Goal: Task Accomplishment & Management: Manage account settings

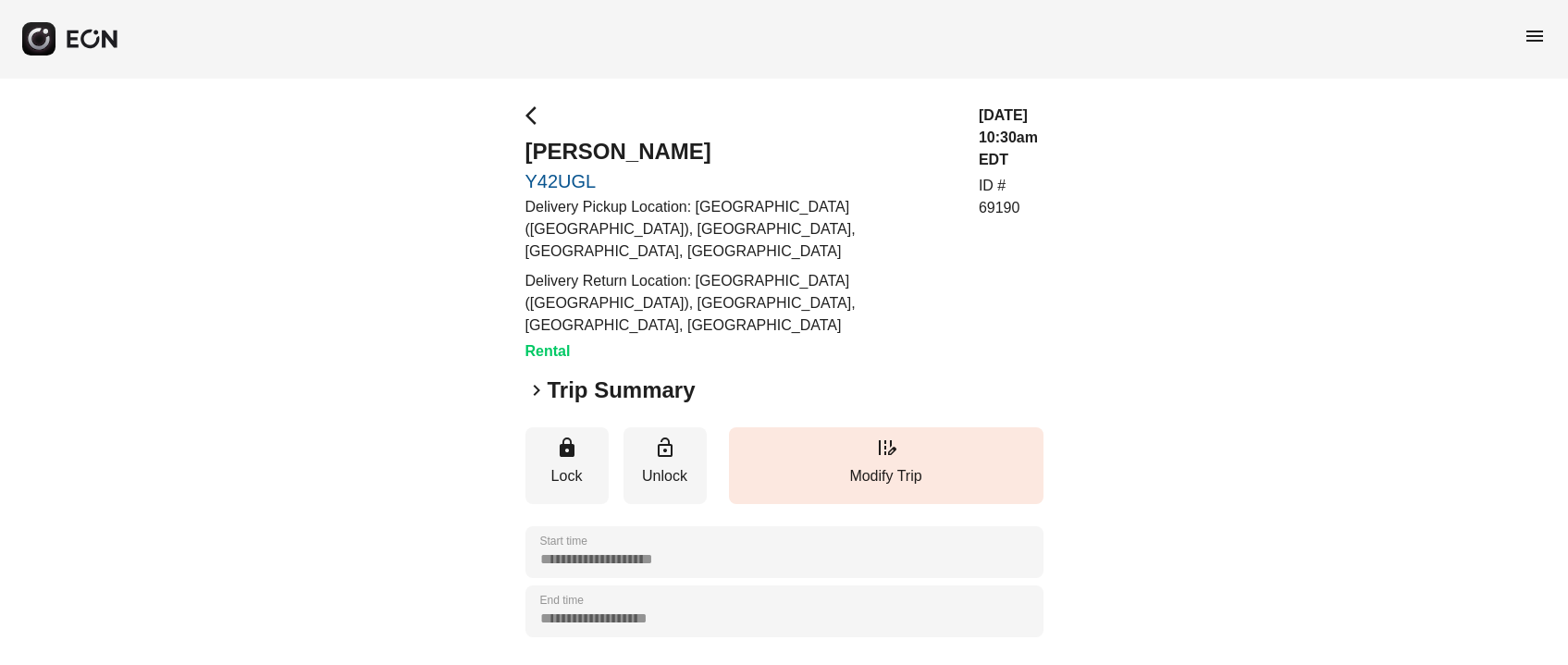
click at [520, 117] on div "**********" at bounding box center [784, 560] width 1568 height 964
click at [532, 112] on span "arrow_back_ios" at bounding box center [536, 115] width 22 height 22
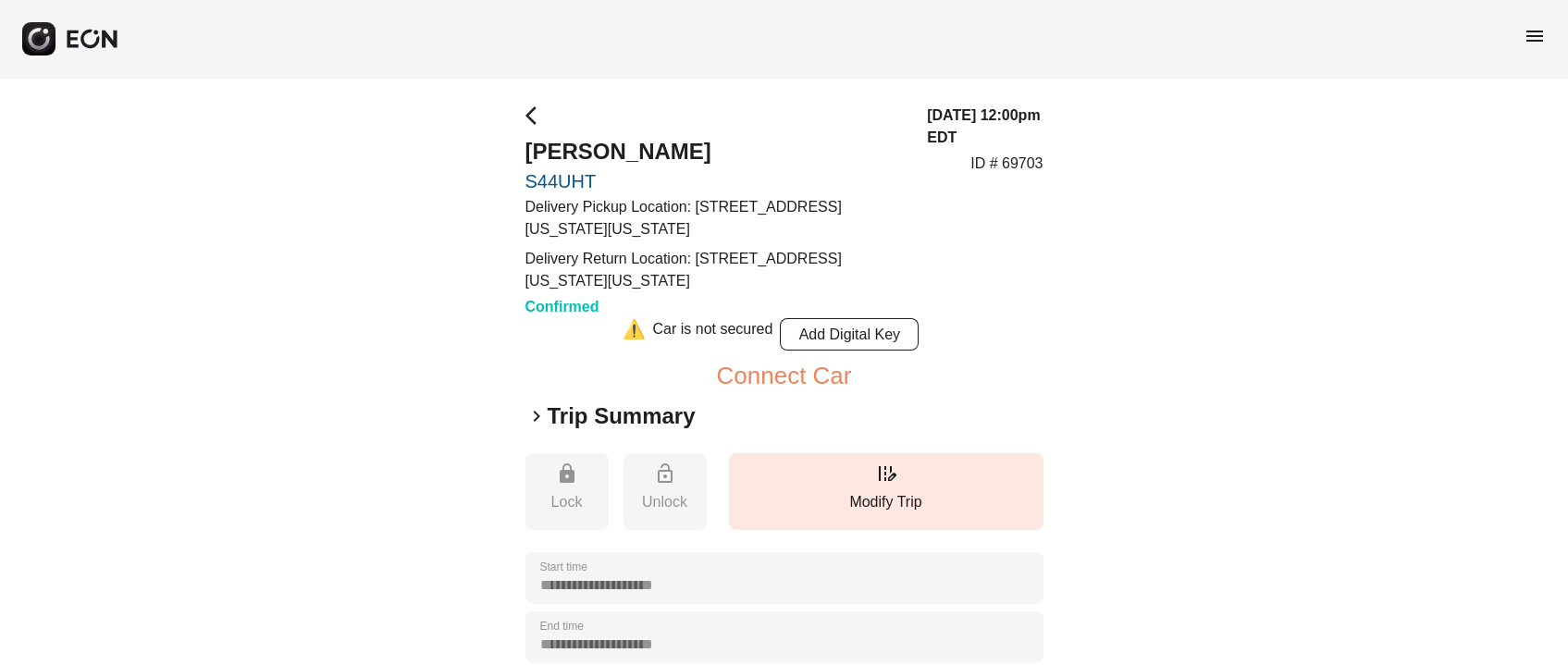
click at [531, 105] on span "arrow_back_ios" at bounding box center [536, 115] width 22 height 22
click at [1540, 33] on span "menu" at bounding box center [1534, 36] width 22 height 22
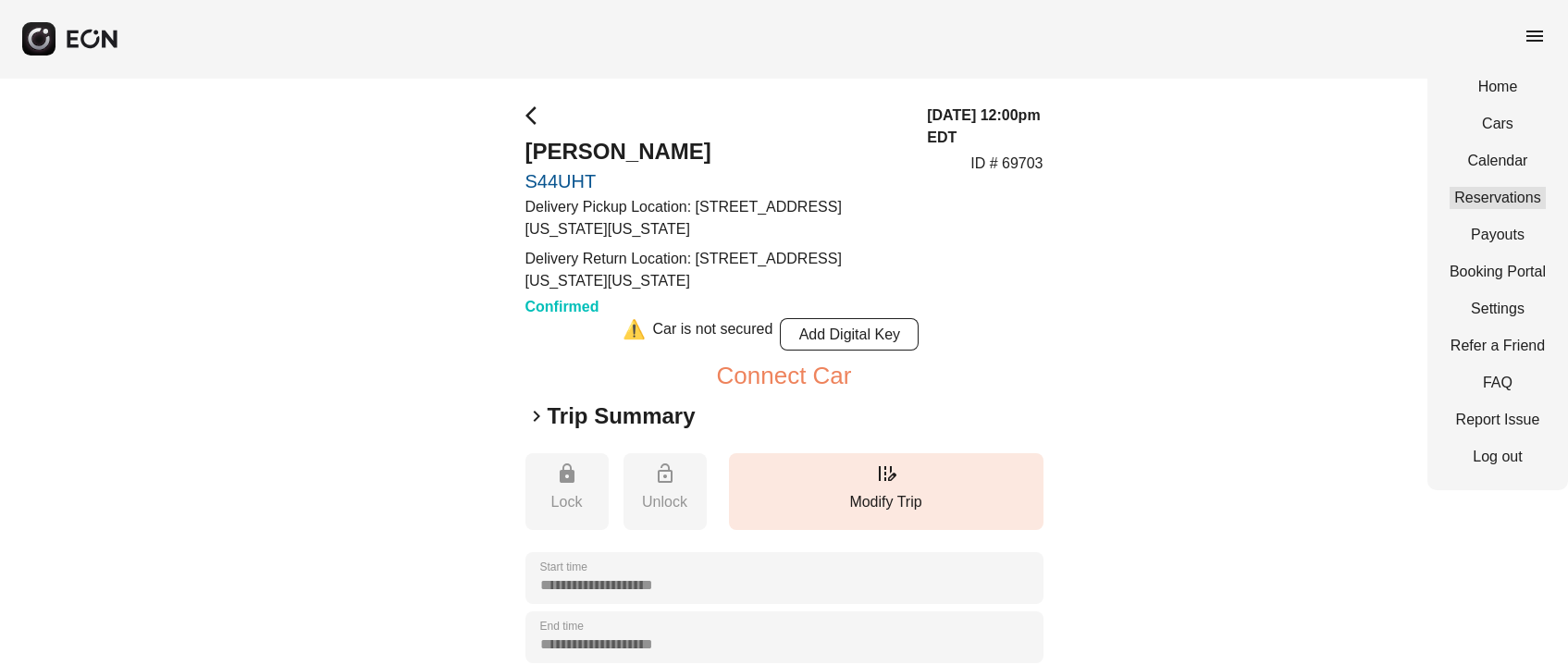
click at [1489, 200] on link "Reservations" at bounding box center [1498, 198] width 97 height 22
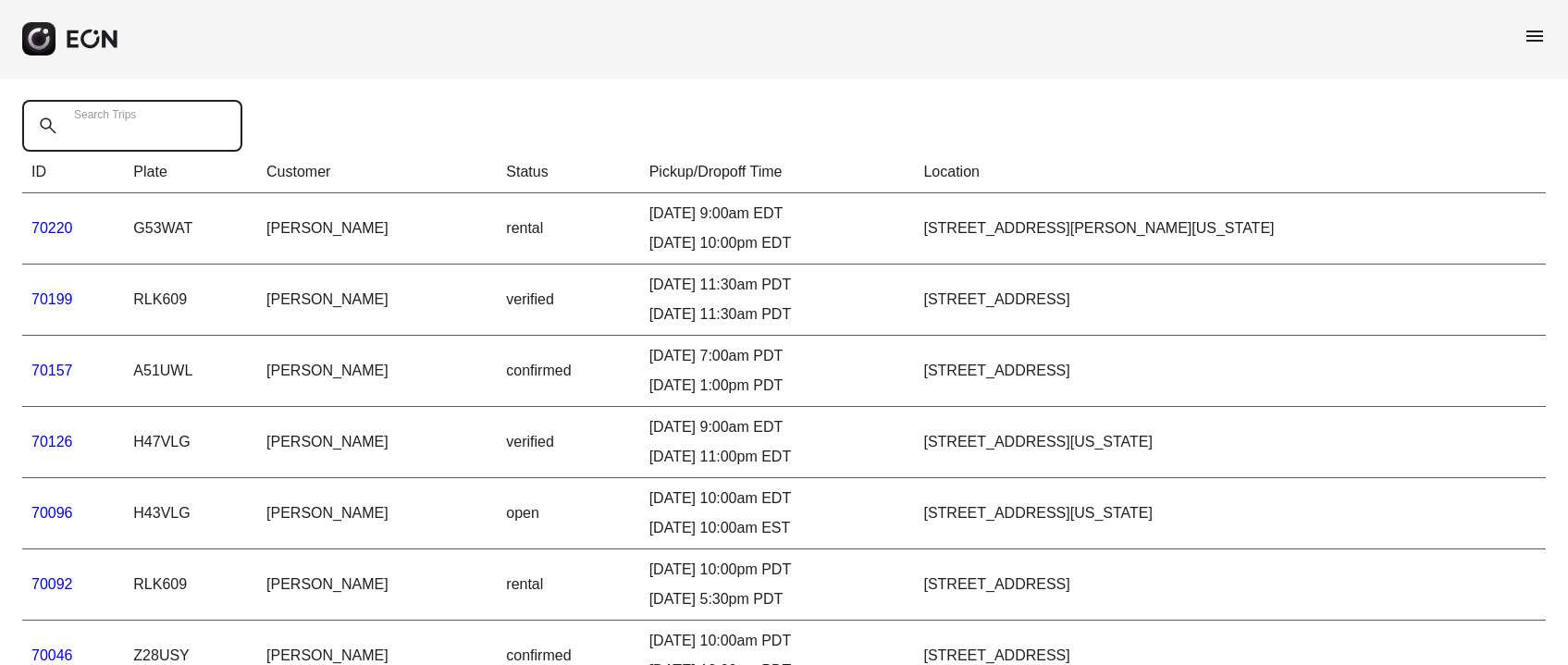
click at [167, 143] on Trips "Search Trips" at bounding box center [132, 126] width 220 height 52
paste Trips "*"
type Trips "*"
click at [145, 125] on Trips "*" at bounding box center [132, 126] width 220 height 52
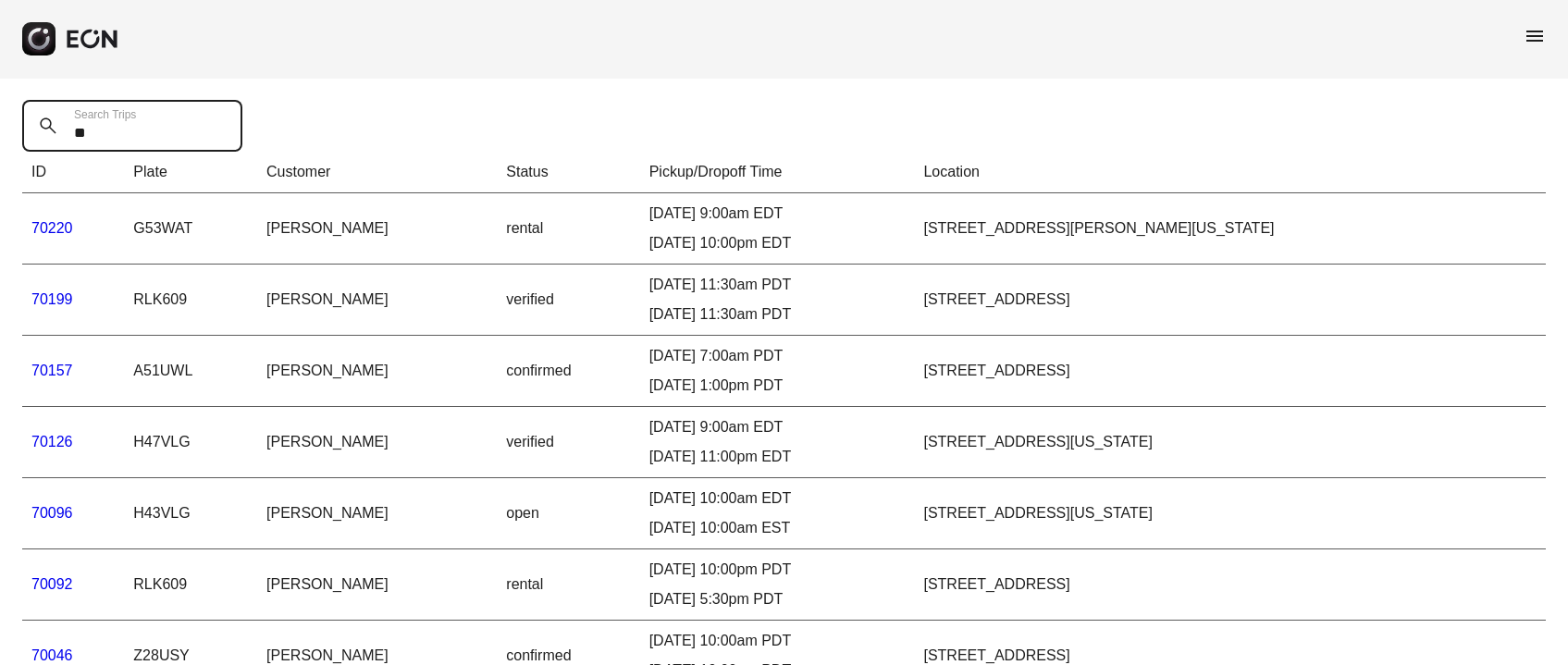
click at [145, 127] on Trips "*" at bounding box center [132, 126] width 220 height 52
click at [145, 136] on Trips "*" at bounding box center [132, 126] width 220 height 52
click at [95, 138] on Trips "*" at bounding box center [132, 126] width 220 height 52
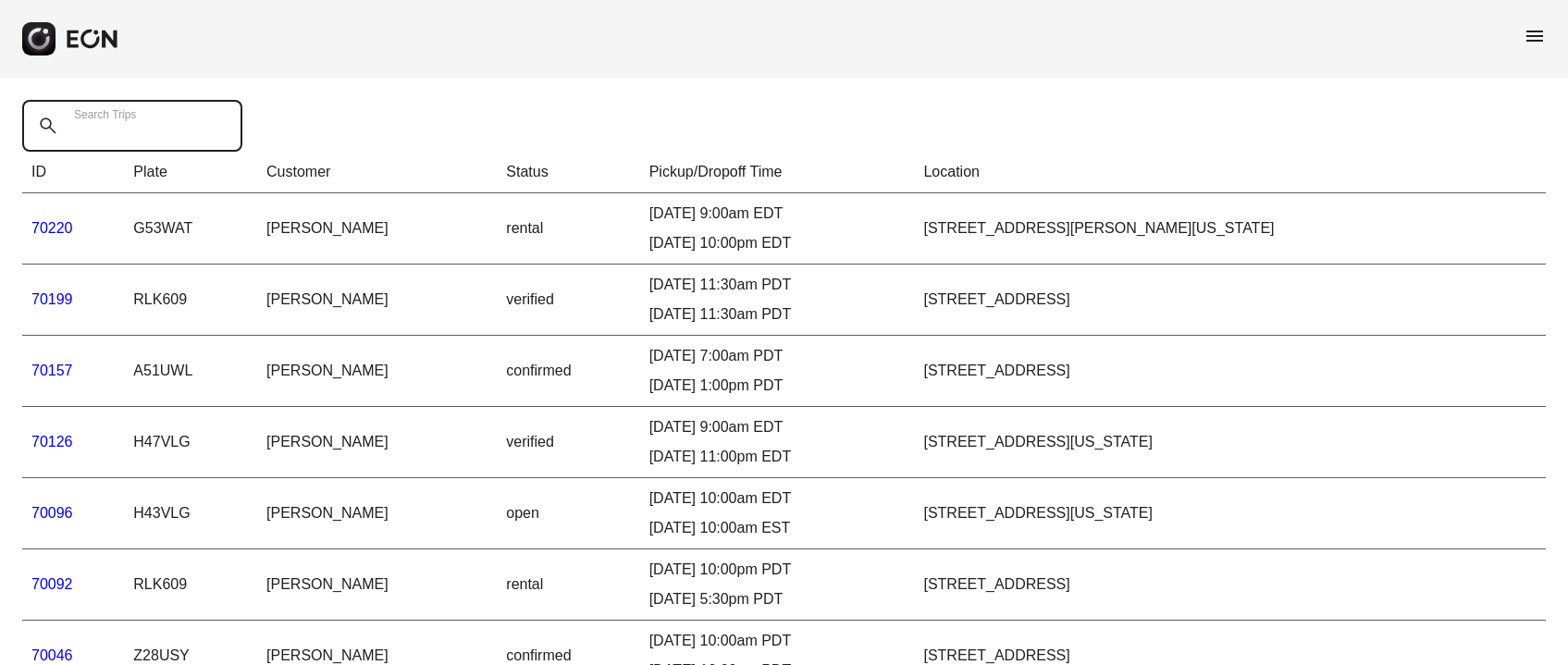
click at [99, 142] on Trips "Search Trips" at bounding box center [132, 126] width 220 height 52
paste Trips "*****"
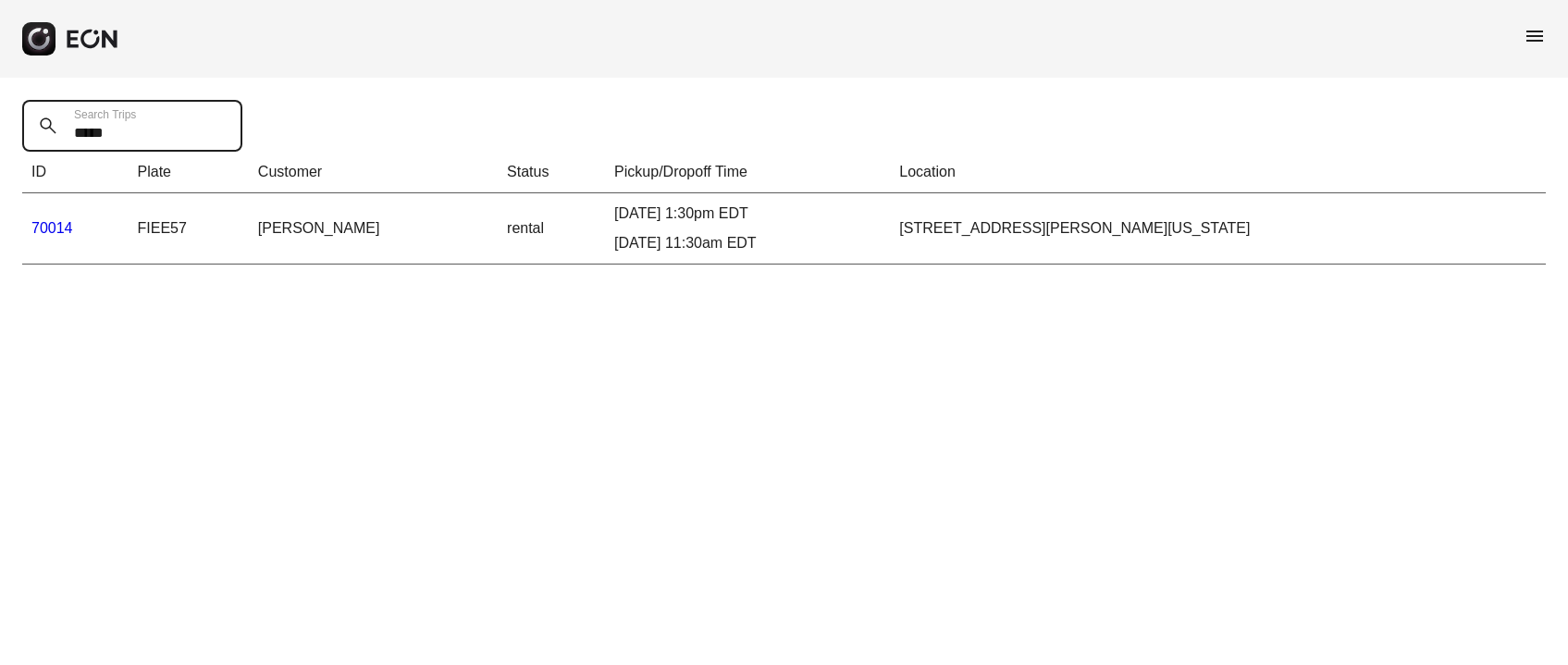
type Trips "*****"
click at [62, 225] on link "70014" at bounding box center [52, 228] width 42 height 15
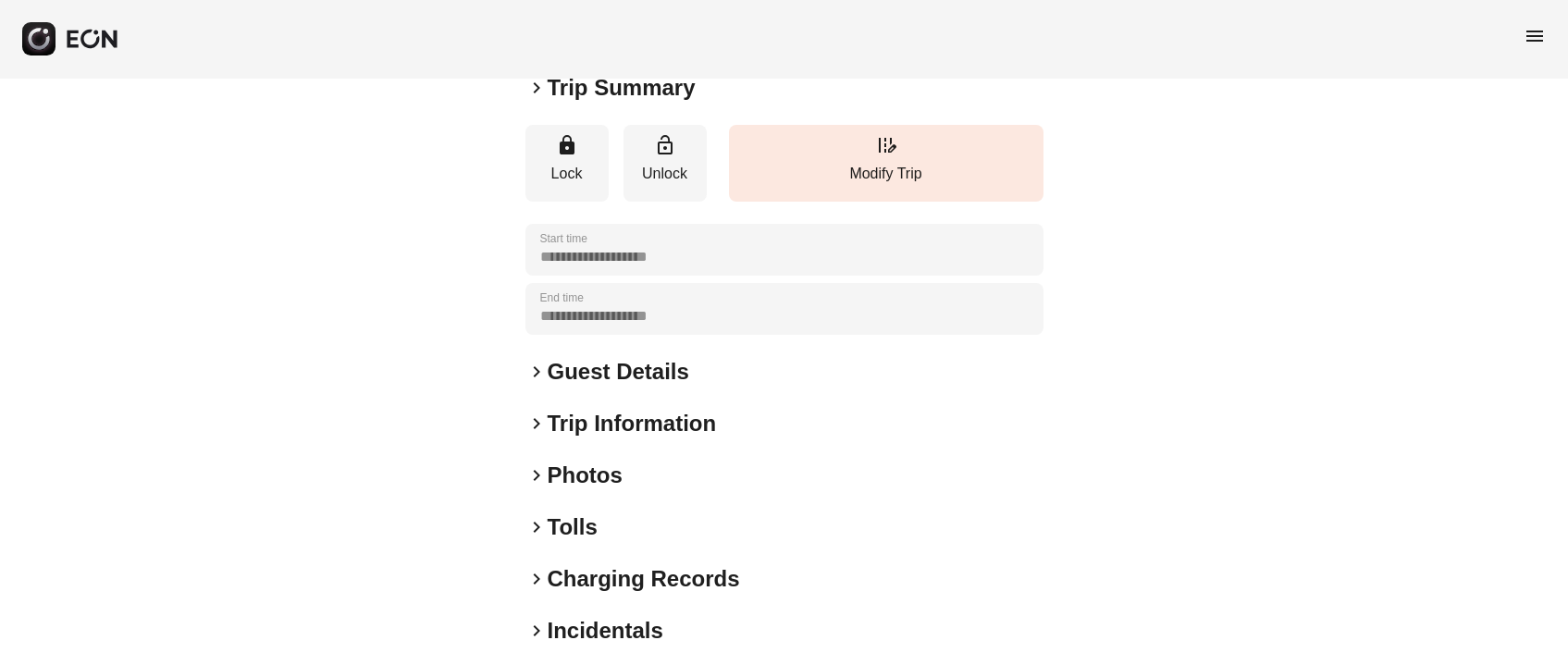
scroll to position [257, 0]
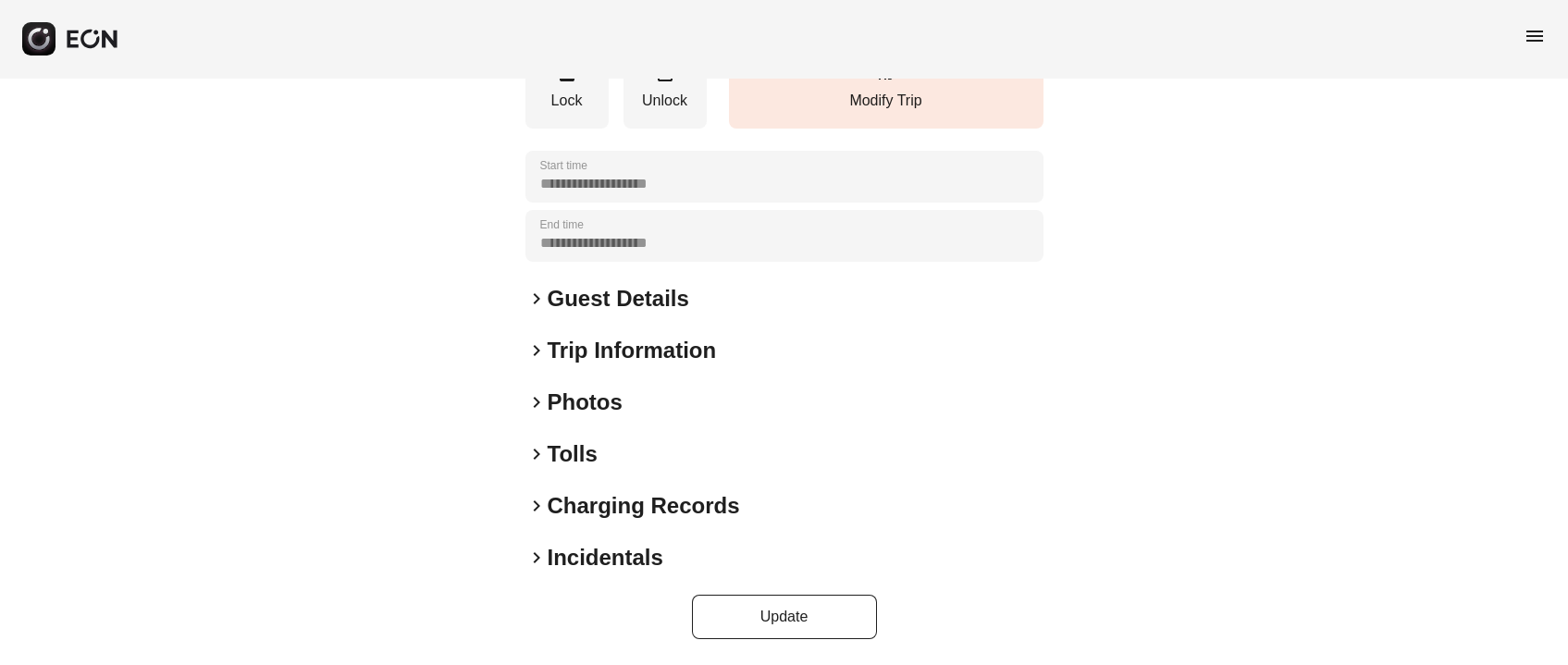
click at [633, 300] on h2 "Guest Details" at bounding box center [618, 298] width 142 height 30
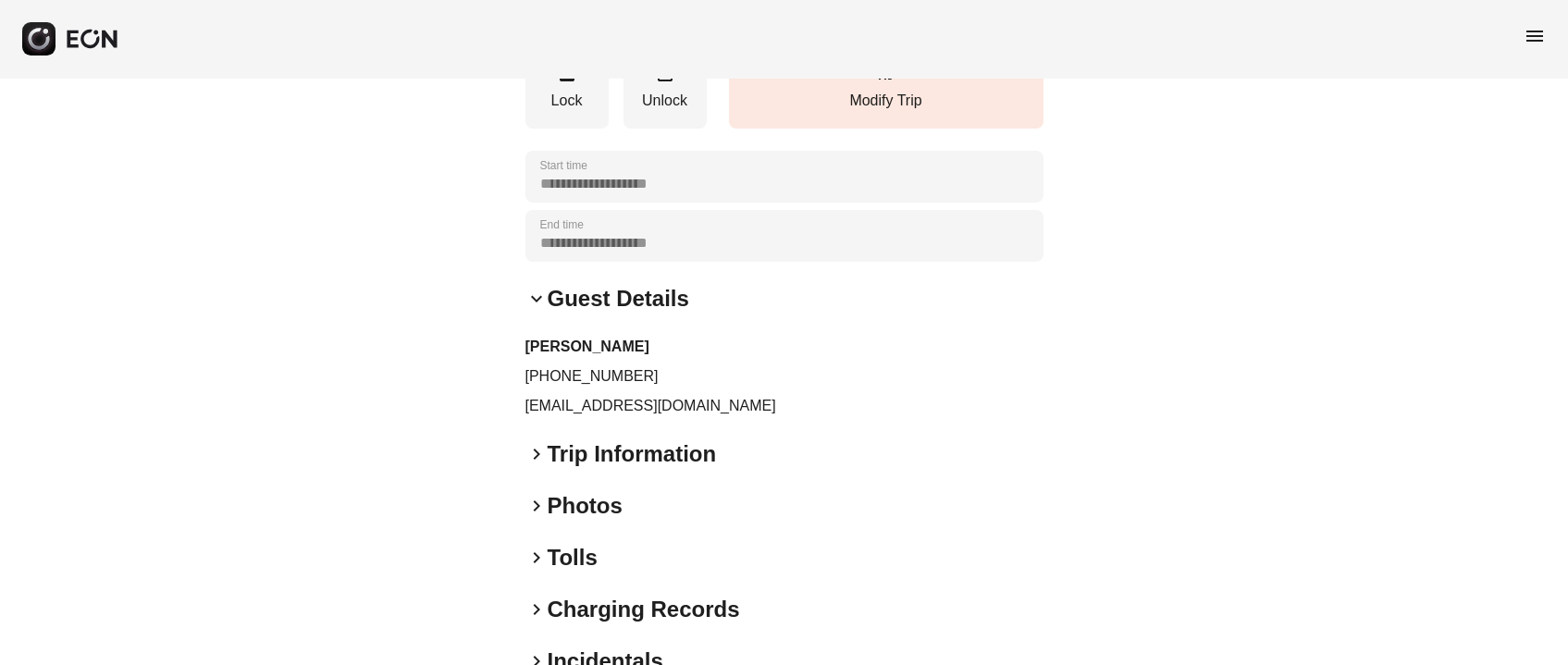
click at [548, 391] on div "salomon kouassi +14243851584 elyonsounds@gmail.com" at bounding box center [784, 376] width 518 height 81
click at [548, 404] on p "elyonsounds@gmail.com" at bounding box center [784, 405] width 518 height 22
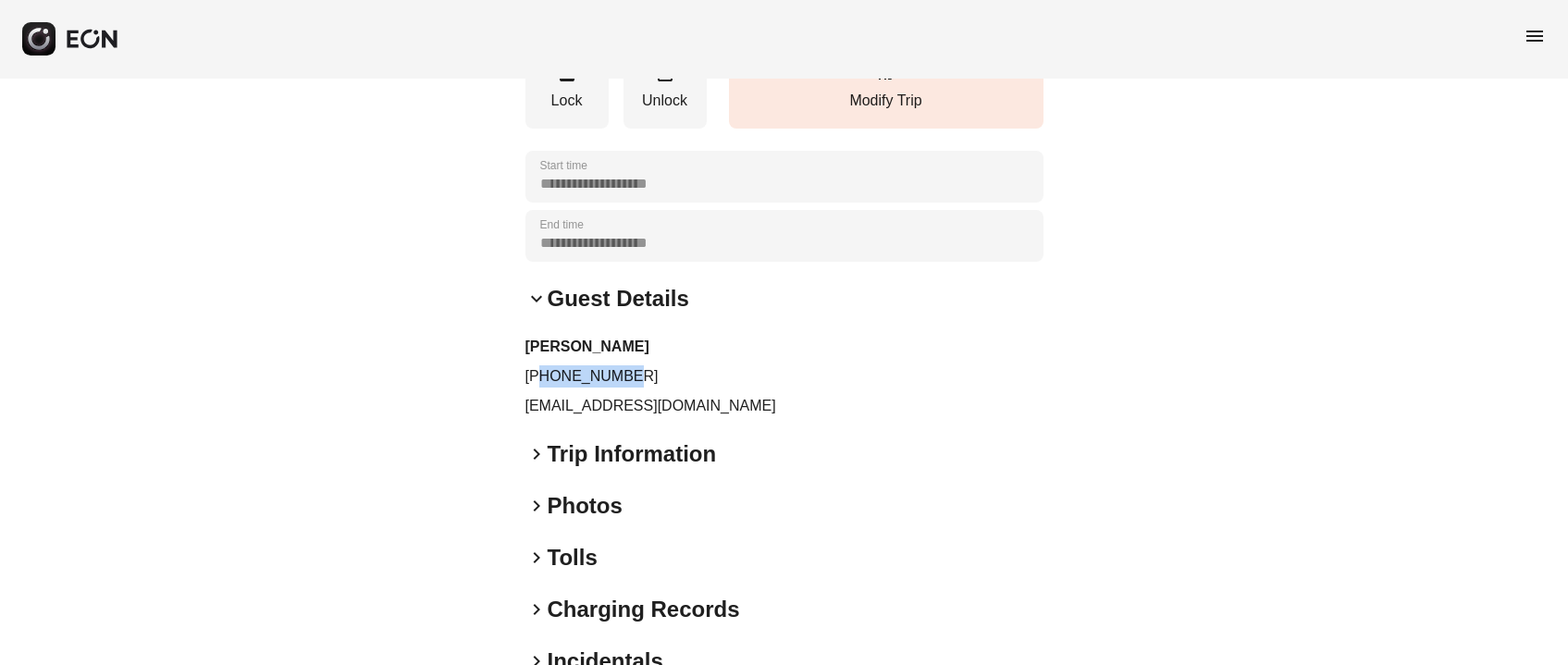
drag, startPoint x: 541, startPoint y: 374, endPoint x: 658, endPoint y: 378, distance: 117.1
click at [658, 378] on p "+14243851584" at bounding box center [784, 376] width 518 height 22
copy p "4243851584"
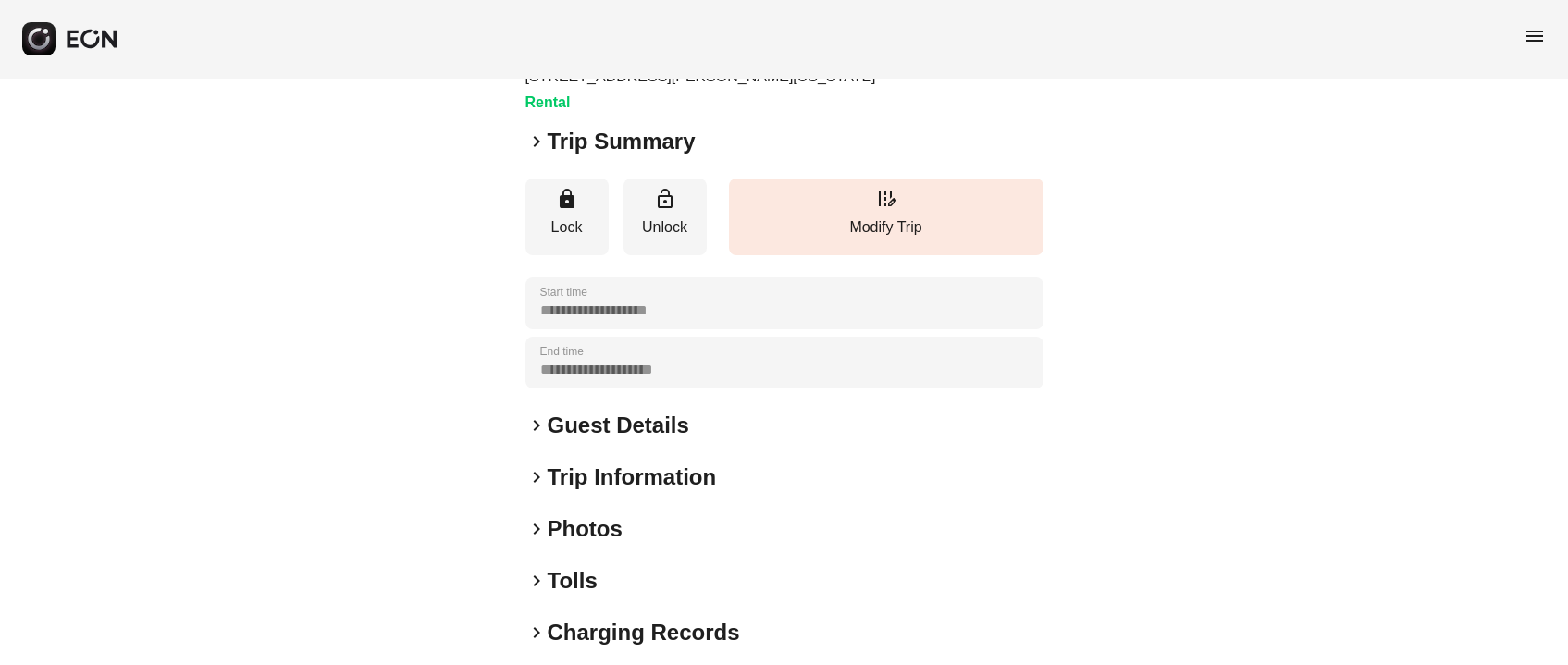
scroll to position [257, 0]
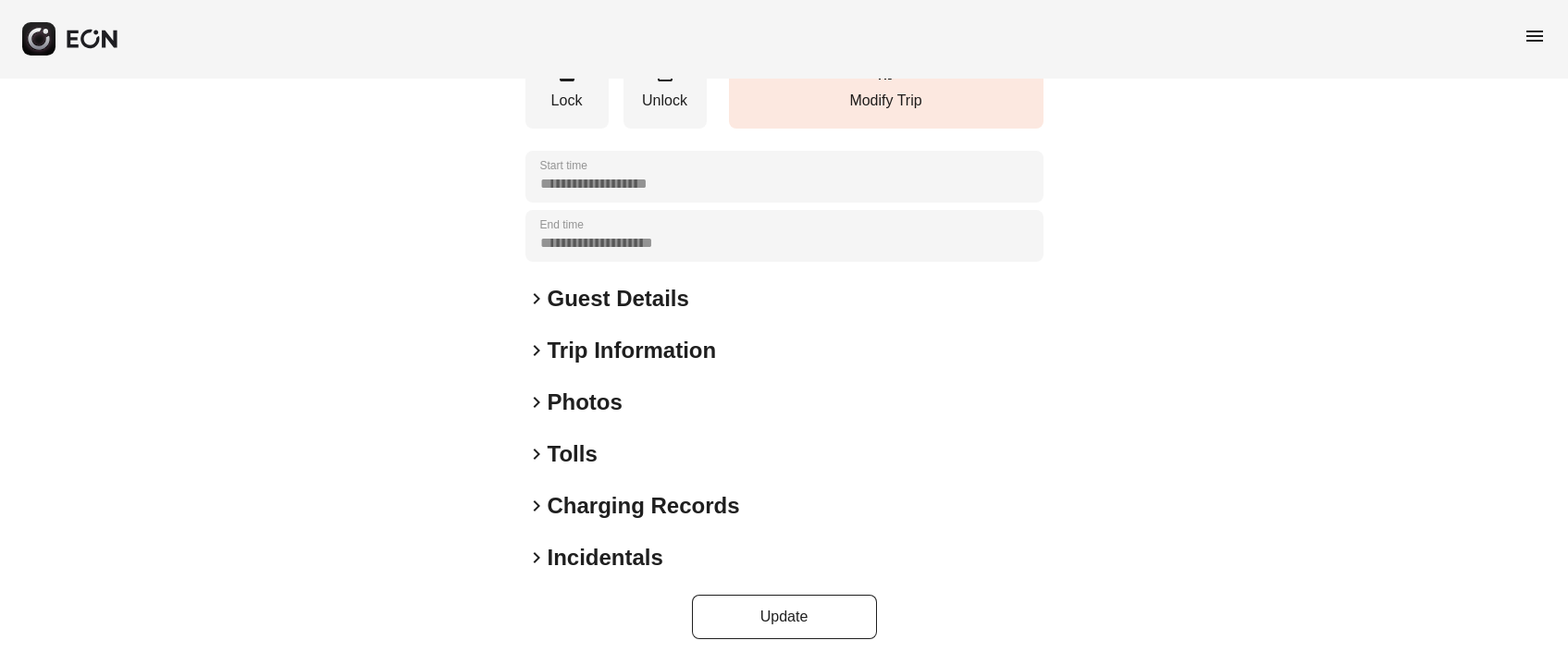
click at [574, 398] on h2 "Photos" at bounding box center [585, 402] width 75 height 30
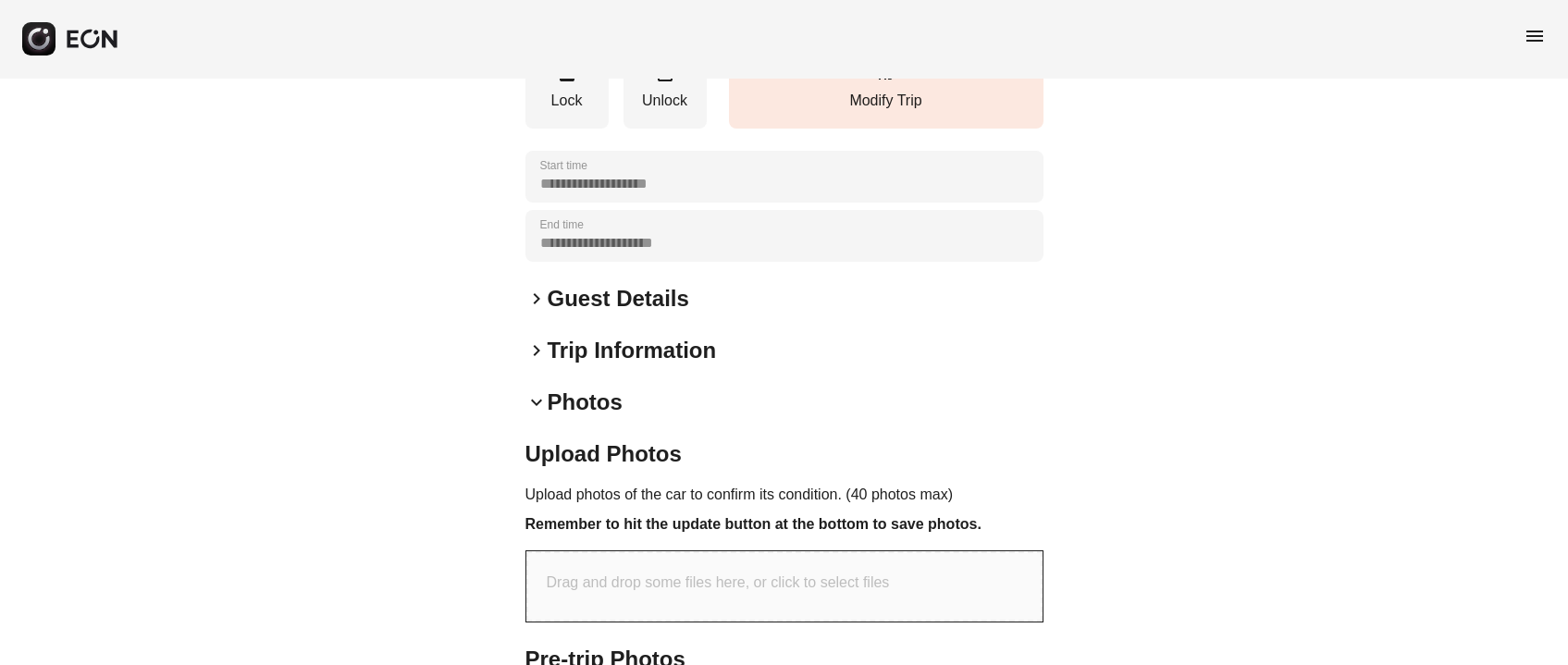
scroll to position [651, 0]
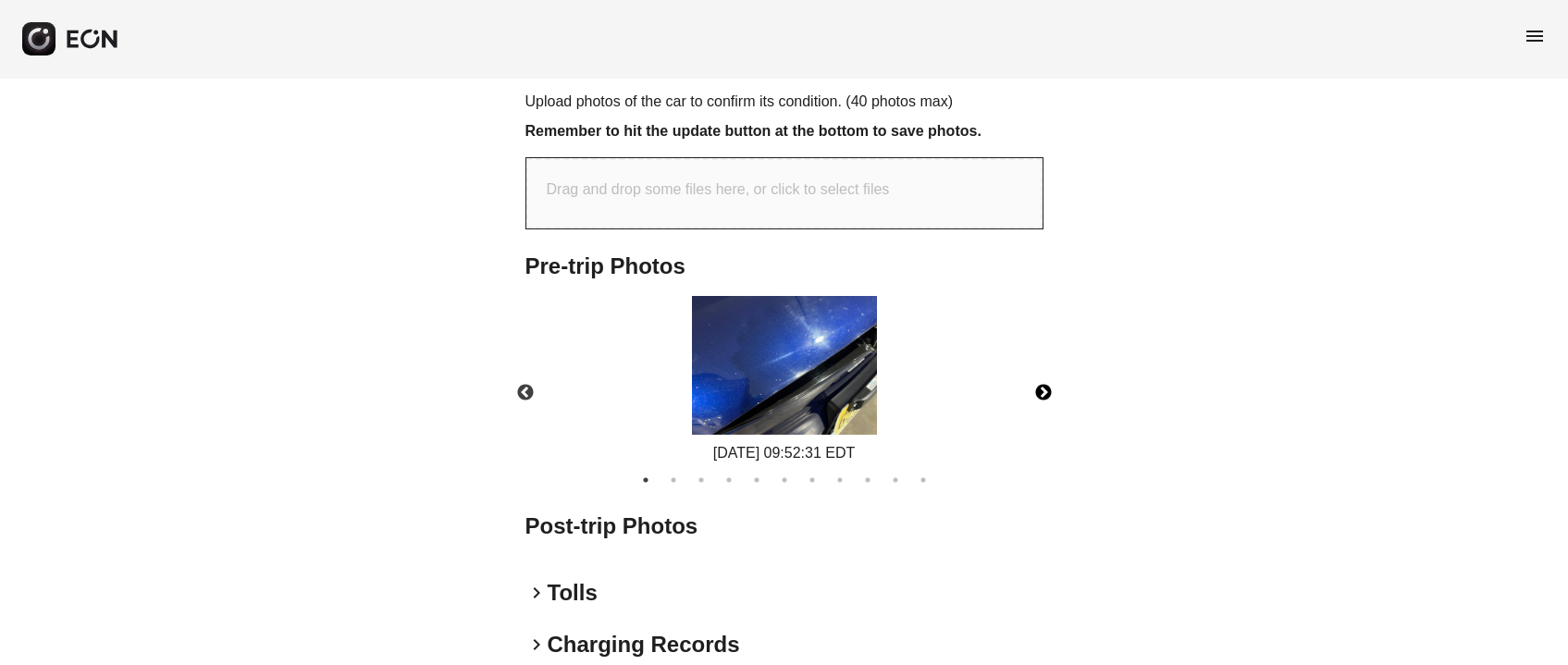
click at [1037, 389] on button "Next" at bounding box center [1043, 393] width 65 height 65
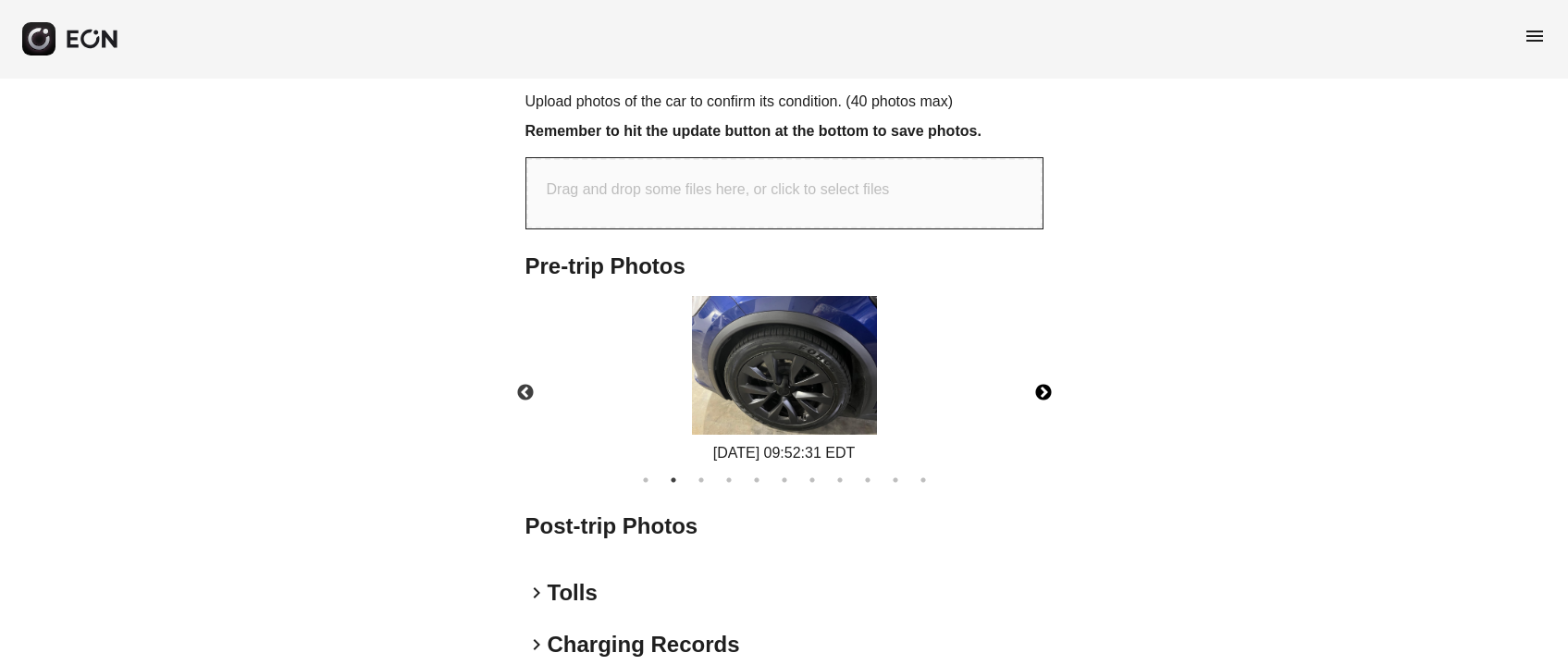
click at [1037, 389] on button "Next" at bounding box center [1043, 393] width 65 height 65
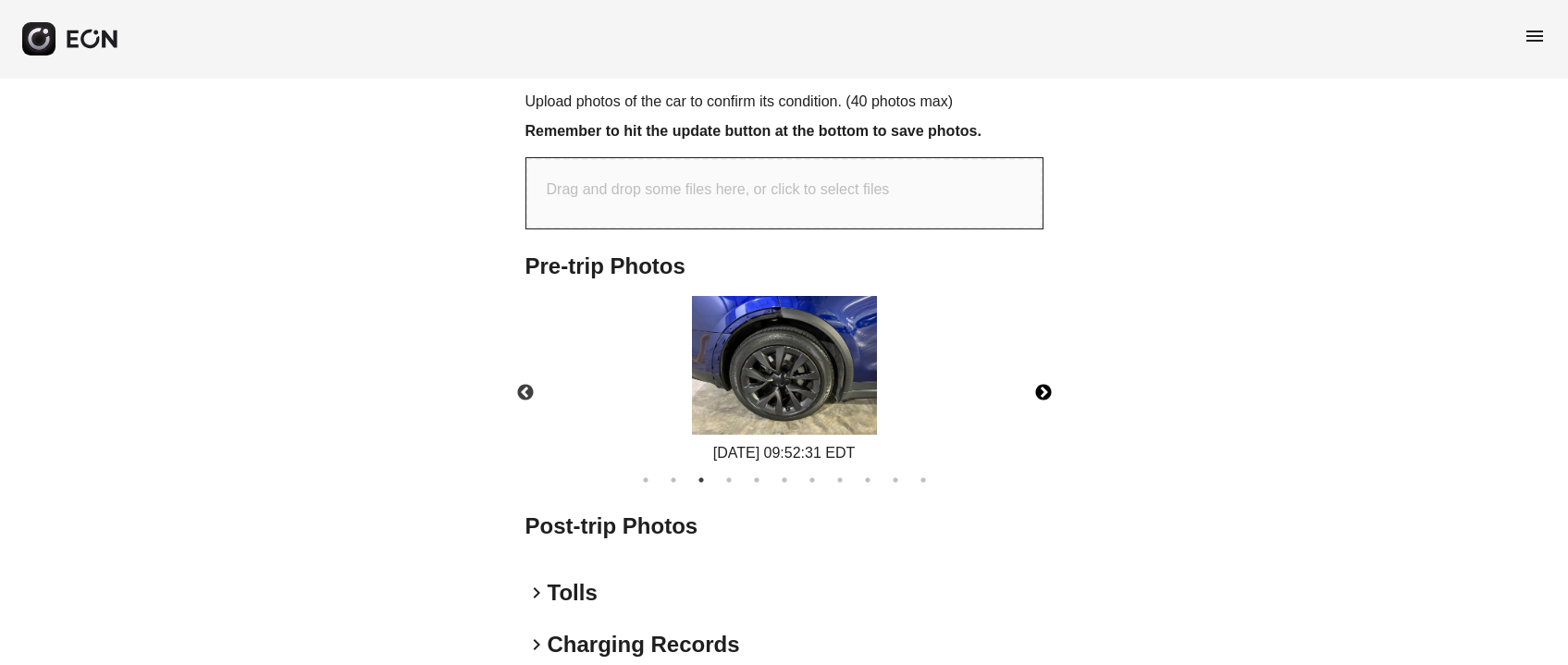
click at [1037, 389] on button "Next" at bounding box center [1043, 393] width 65 height 65
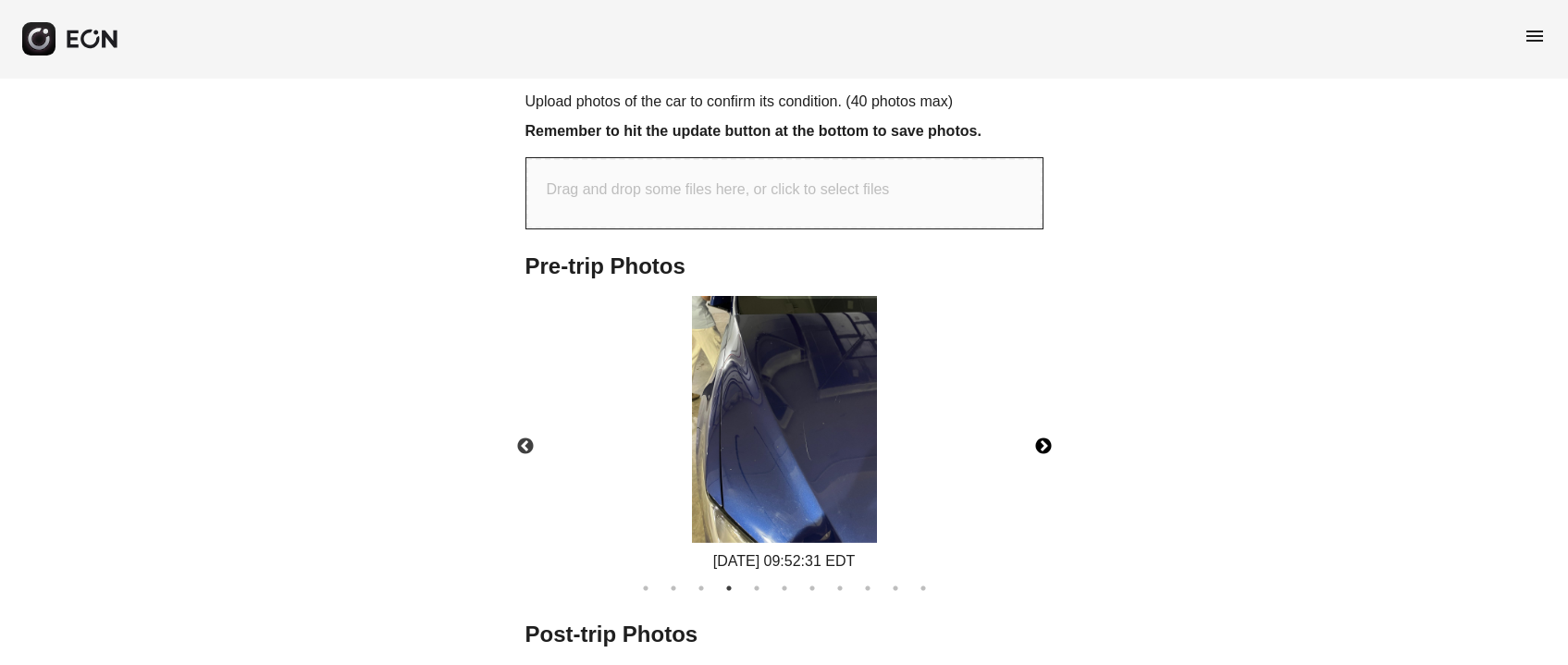
click at [1036, 436] on button "Next" at bounding box center [1043, 446] width 65 height 65
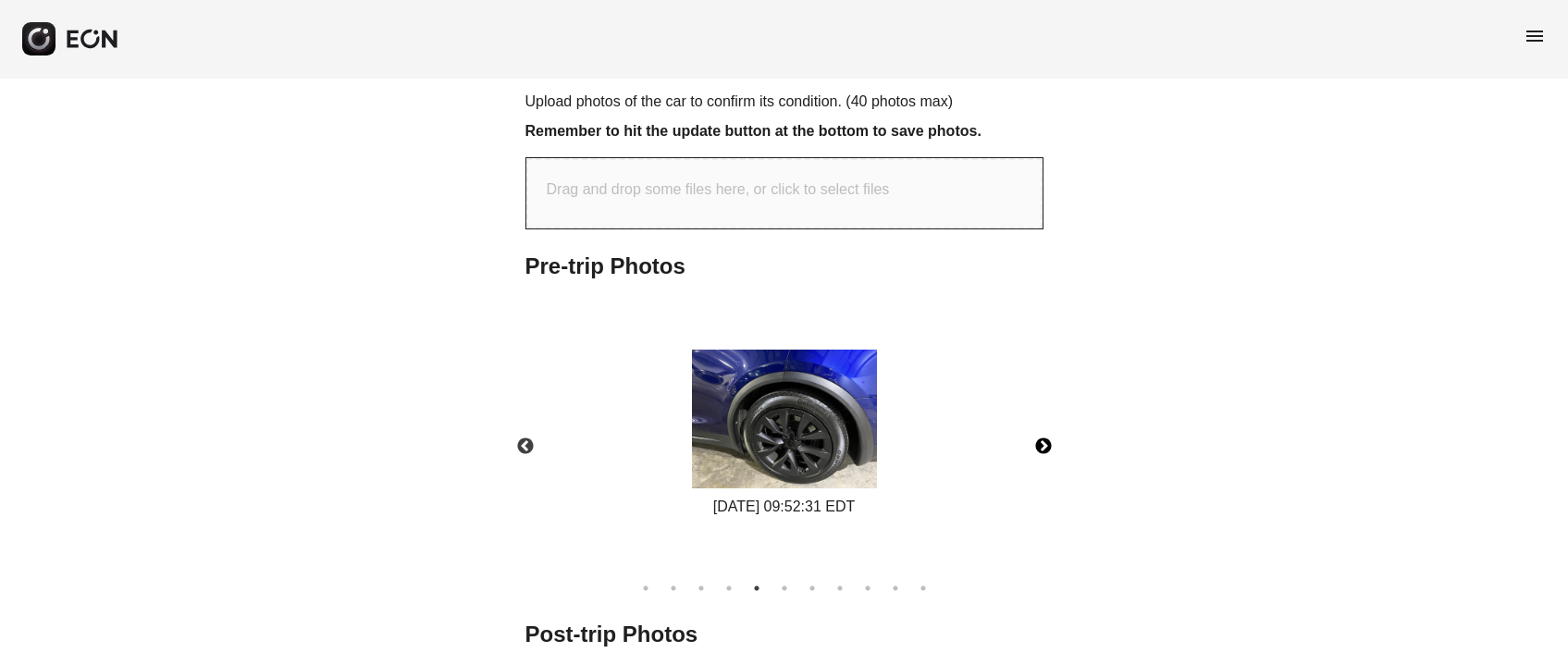
click at [1036, 436] on button "Next" at bounding box center [1043, 446] width 65 height 65
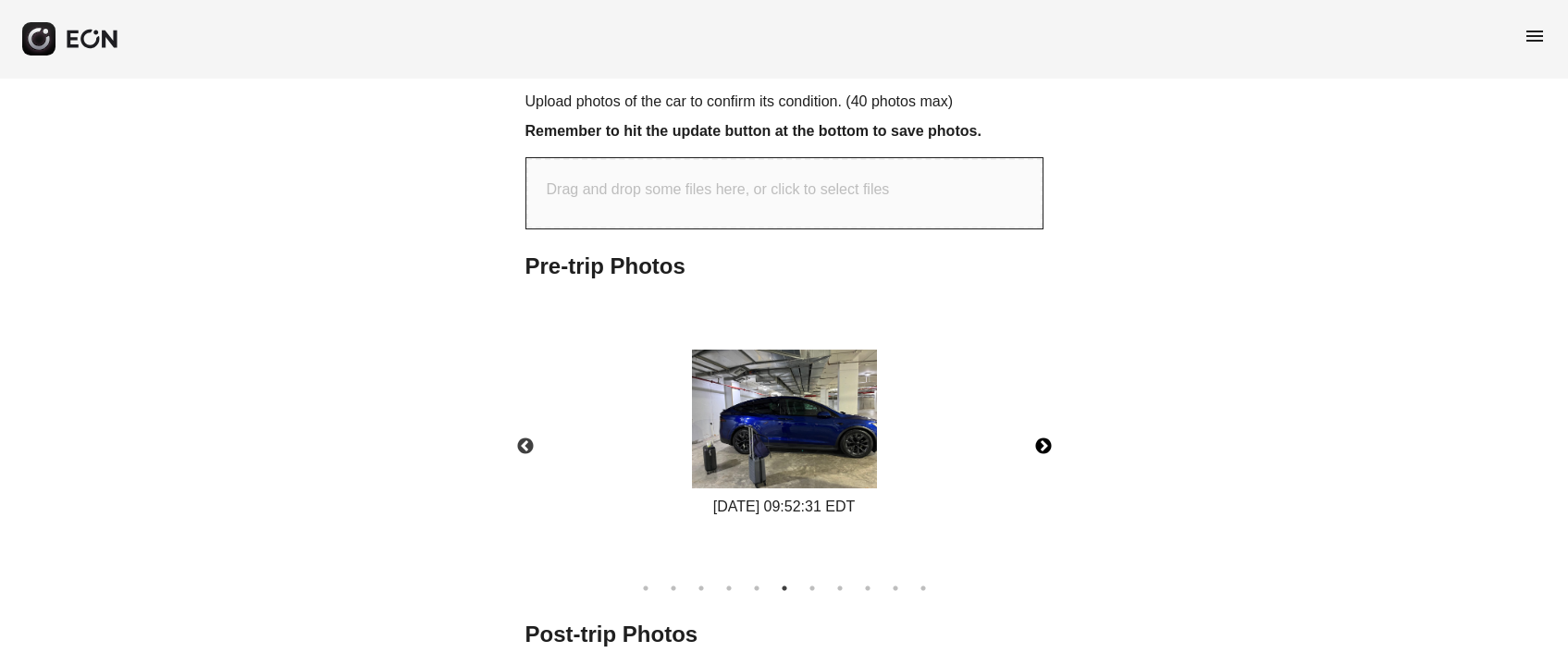
click at [1036, 436] on button "Next" at bounding box center [1043, 446] width 65 height 65
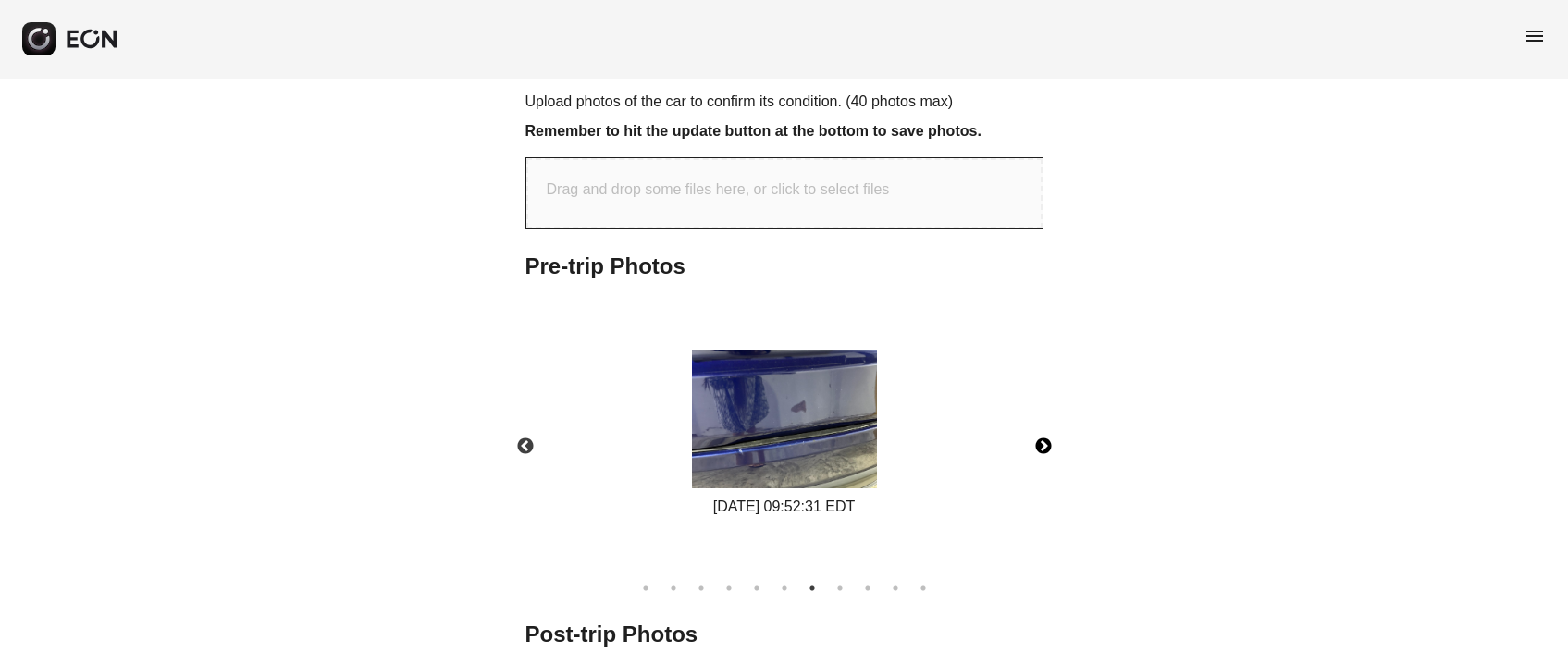
click at [1036, 436] on button "Next" at bounding box center [1043, 446] width 65 height 65
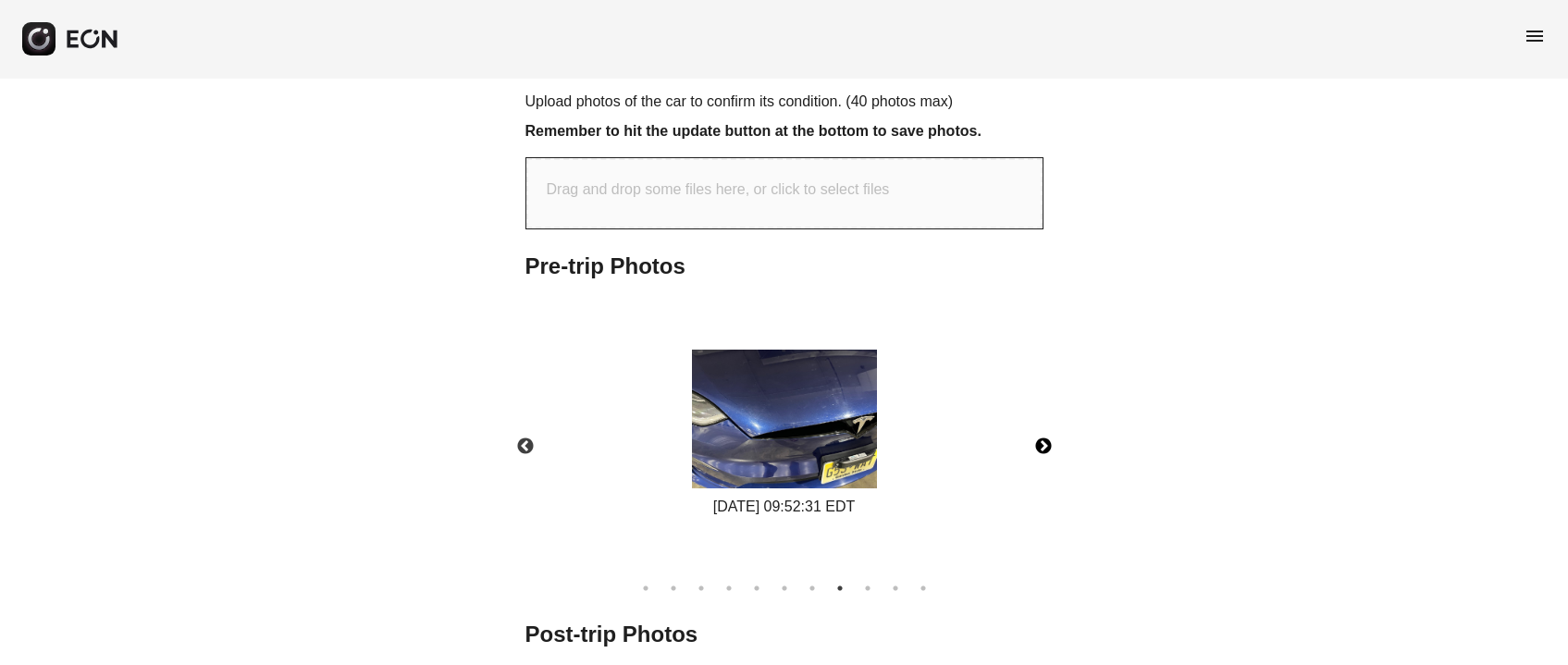
click at [1036, 436] on button "Next" at bounding box center [1043, 446] width 65 height 65
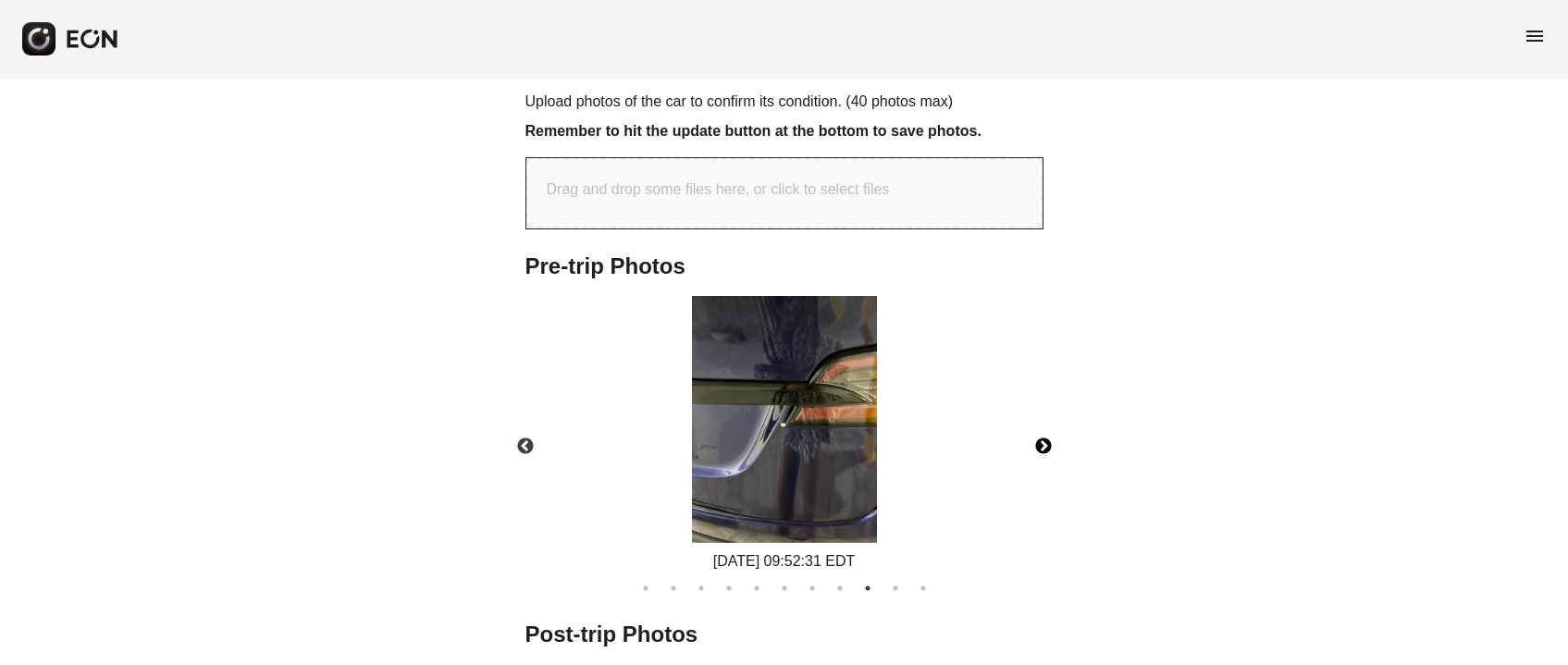
click at [1036, 436] on button "Next" at bounding box center [1043, 446] width 65 height 65
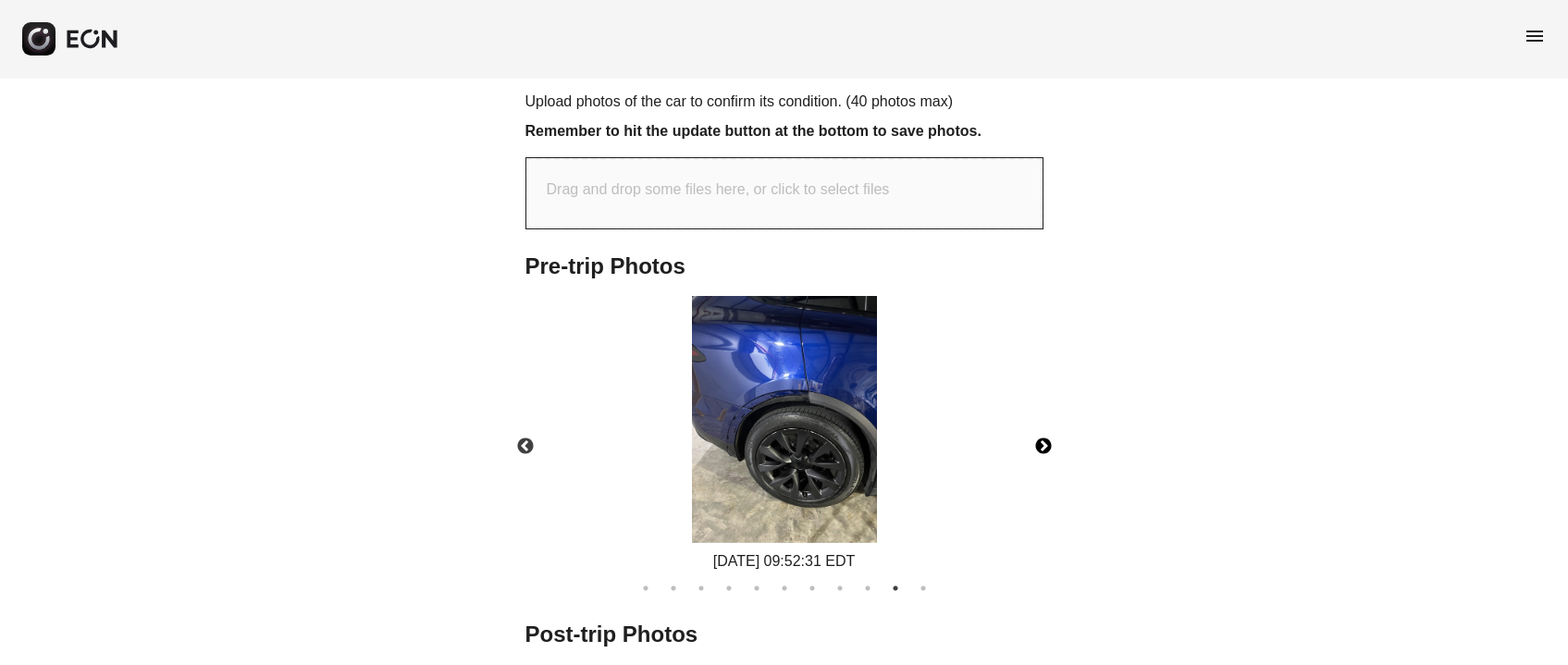
click at [1036, 436] on button "Next" at bounding box center [1043, 446] width 65 height 65
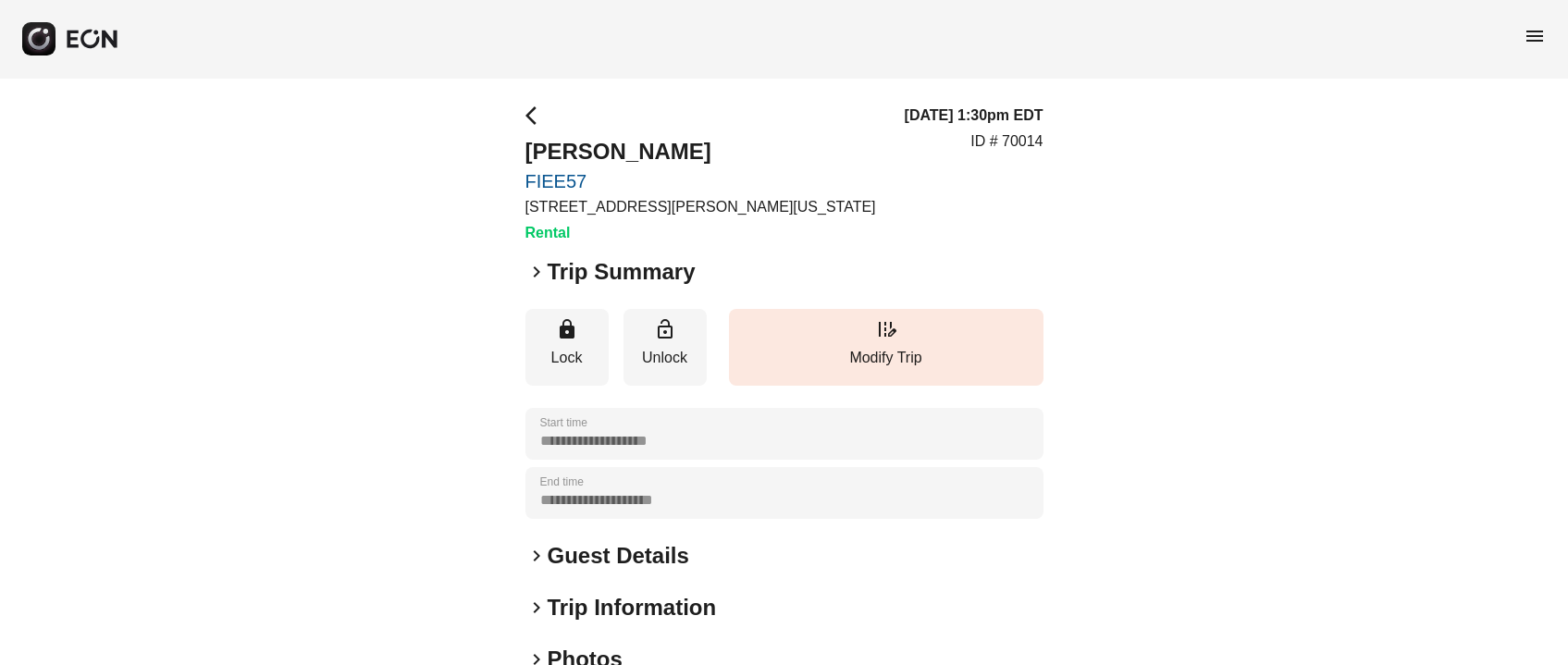
click at [535, 118] on span "arrow_back_ios" at bounding box center [536, 115] width 22 height 22
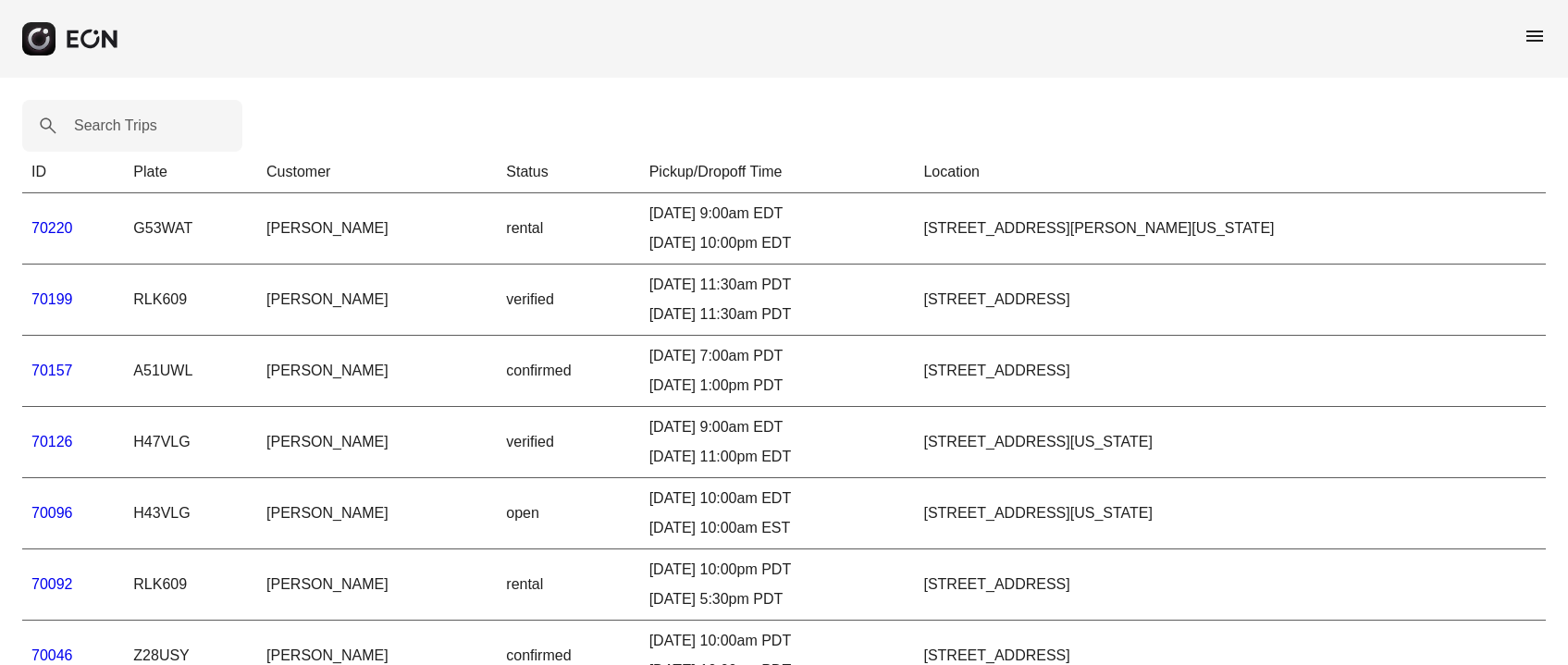
click at [135, 134] on label "Search Trips" at bounding box center [116, 125] width 83 height 22
click at [135, 134] on Trips "Search Trips" at bounding box center [132, 126] width 220 height 52
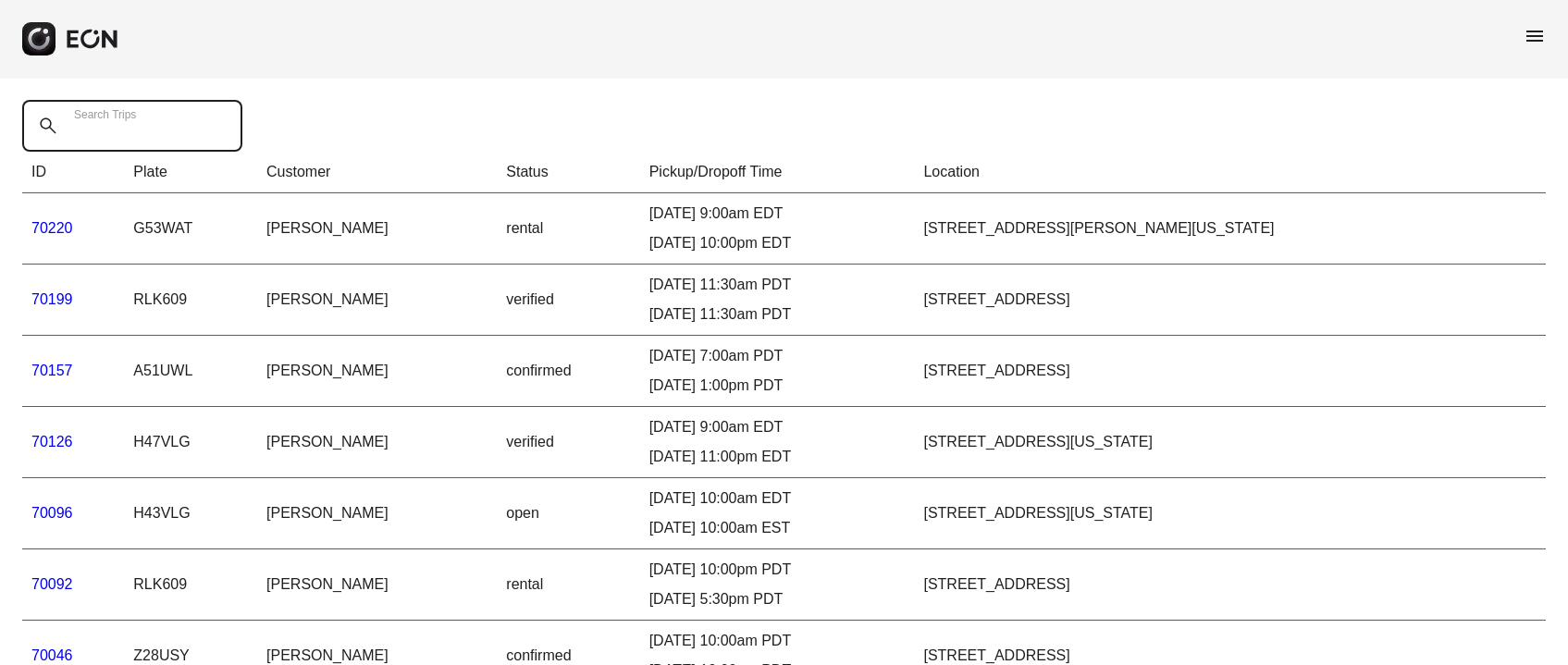
paste Trips "*****"
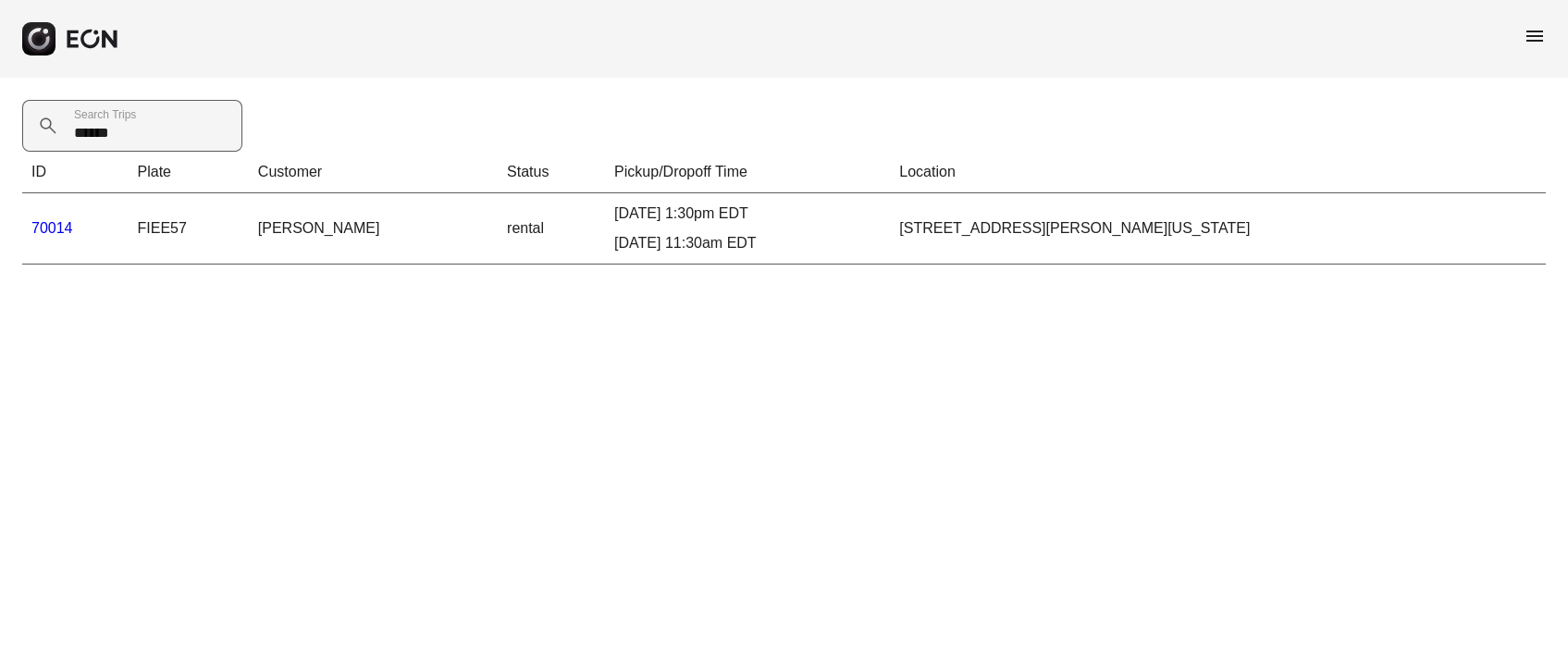
click at [95, 118] on label "Search Trips" at bounding box center [105, 114] width 62 height 14
click at [95, 118] on Trips "*****" at bounding box center [132, 126] width 220 height 52
click at [95, 118] on label "Search Trips" at bounding box center [105, 114] width 62 height 14
click at [95, 118] on Trips "*****" at bounding box center [132, 126] width 220 height 52
click at [100, 142] on Trips "*****" at bounding box center [132, 126] width 220 height 52
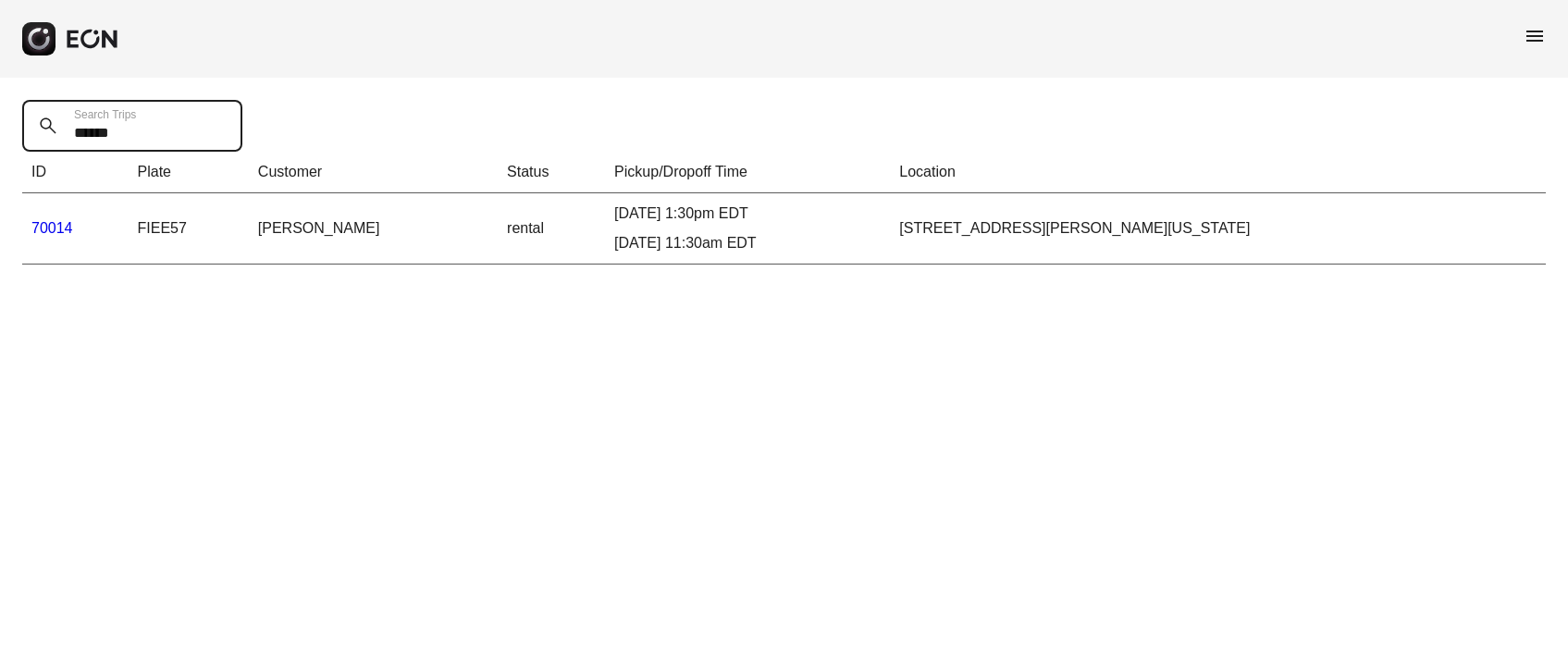
click at [100, 142] on Trips "*****" at bounding box center [132, 126] width 220 height 52
paste Trips "text"
type Trips "*****"
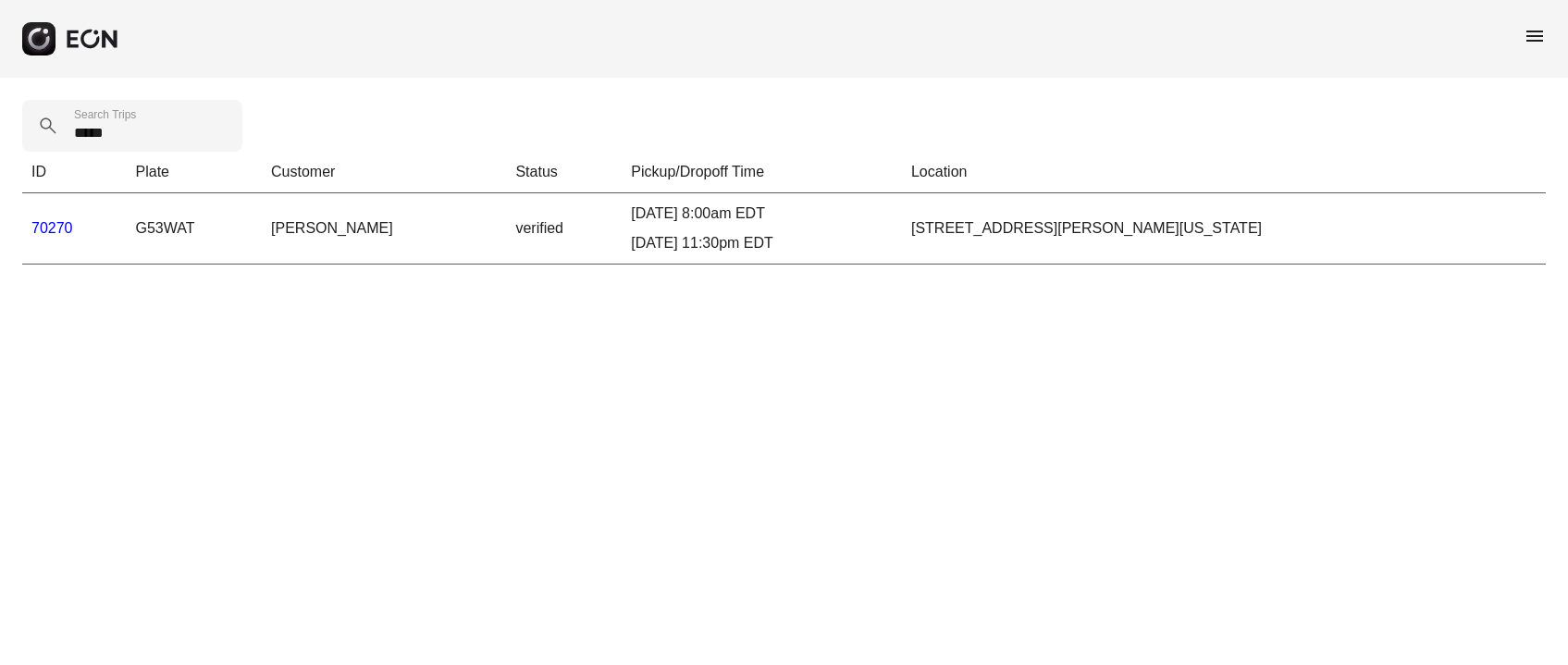
click at [70, 232] on link "70270" at bounding box center [52, 228] width 42 height 15
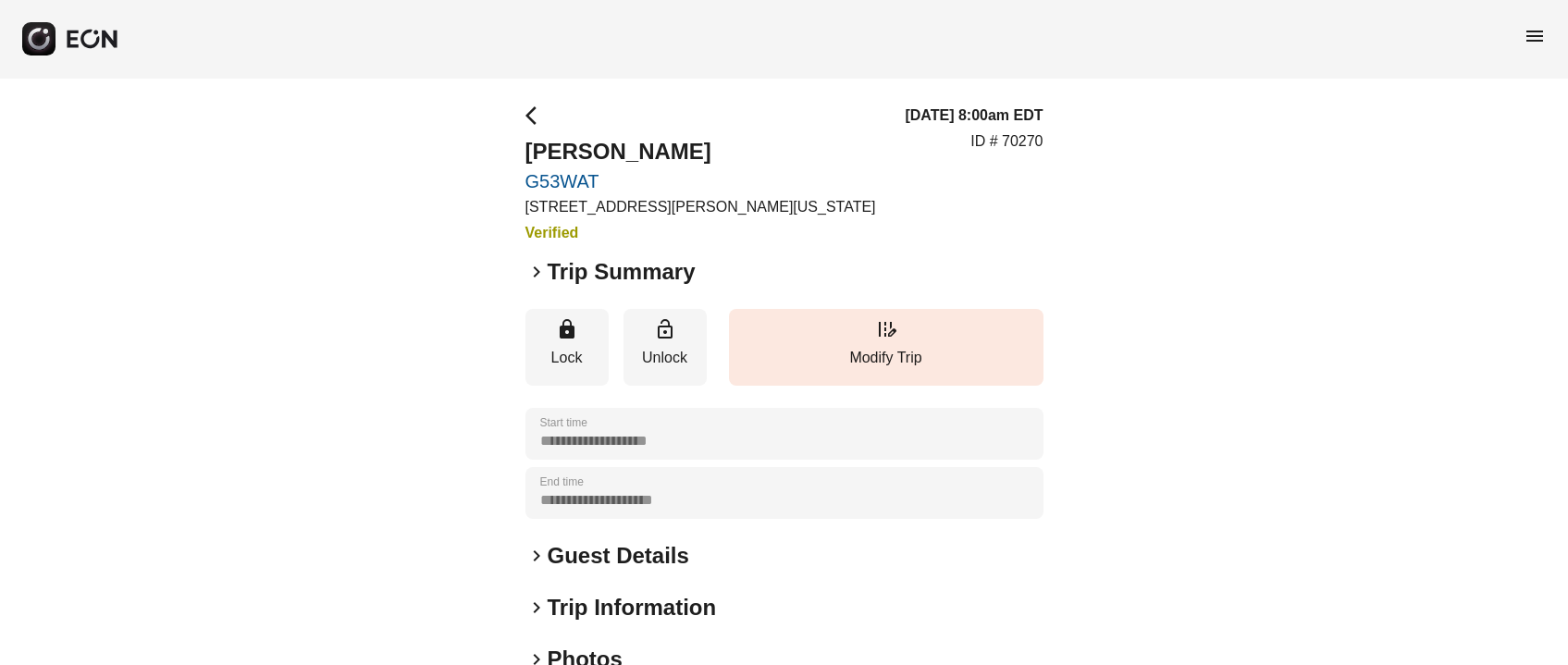
click at [528, 120] on span "arrow_back_ios" at bounding box center [536, 115] width 22 height 22
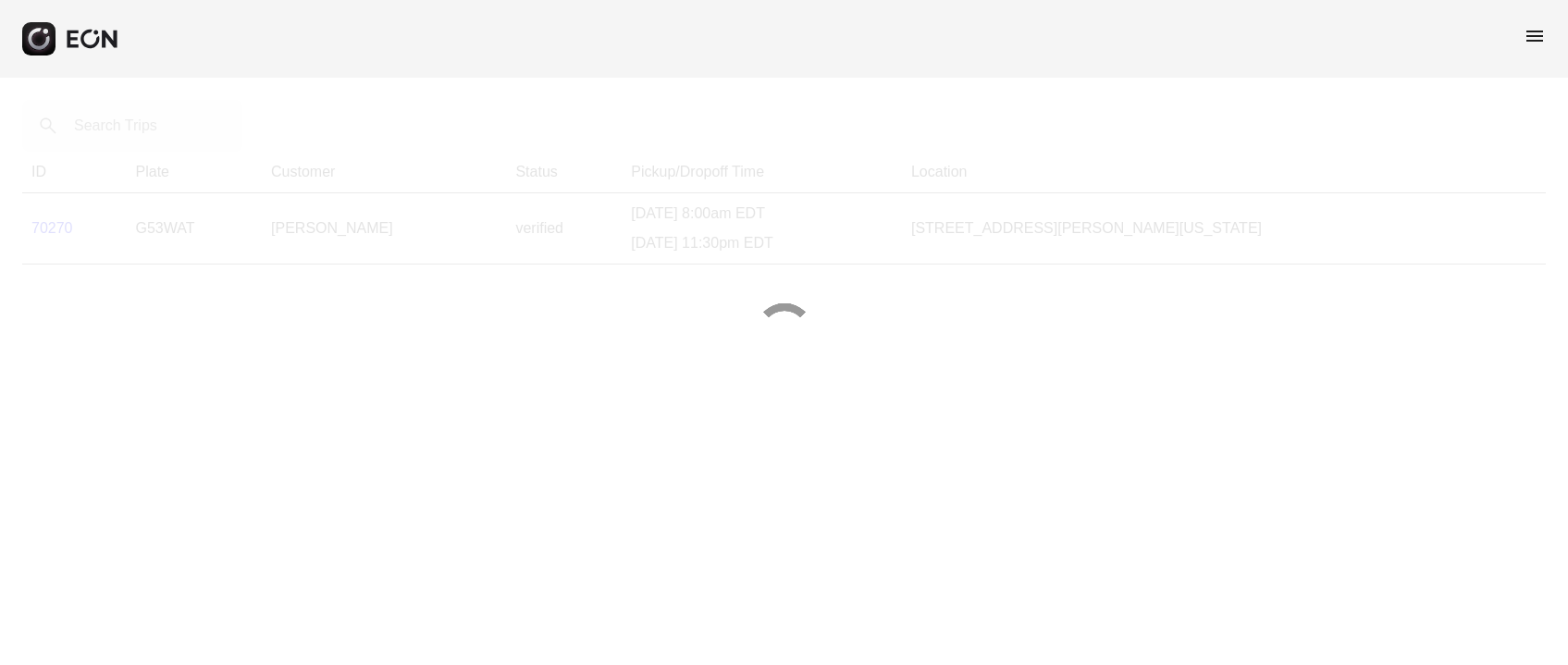
click at [141, 140] on div at bounding box center [784, 332] width 1568 height 665
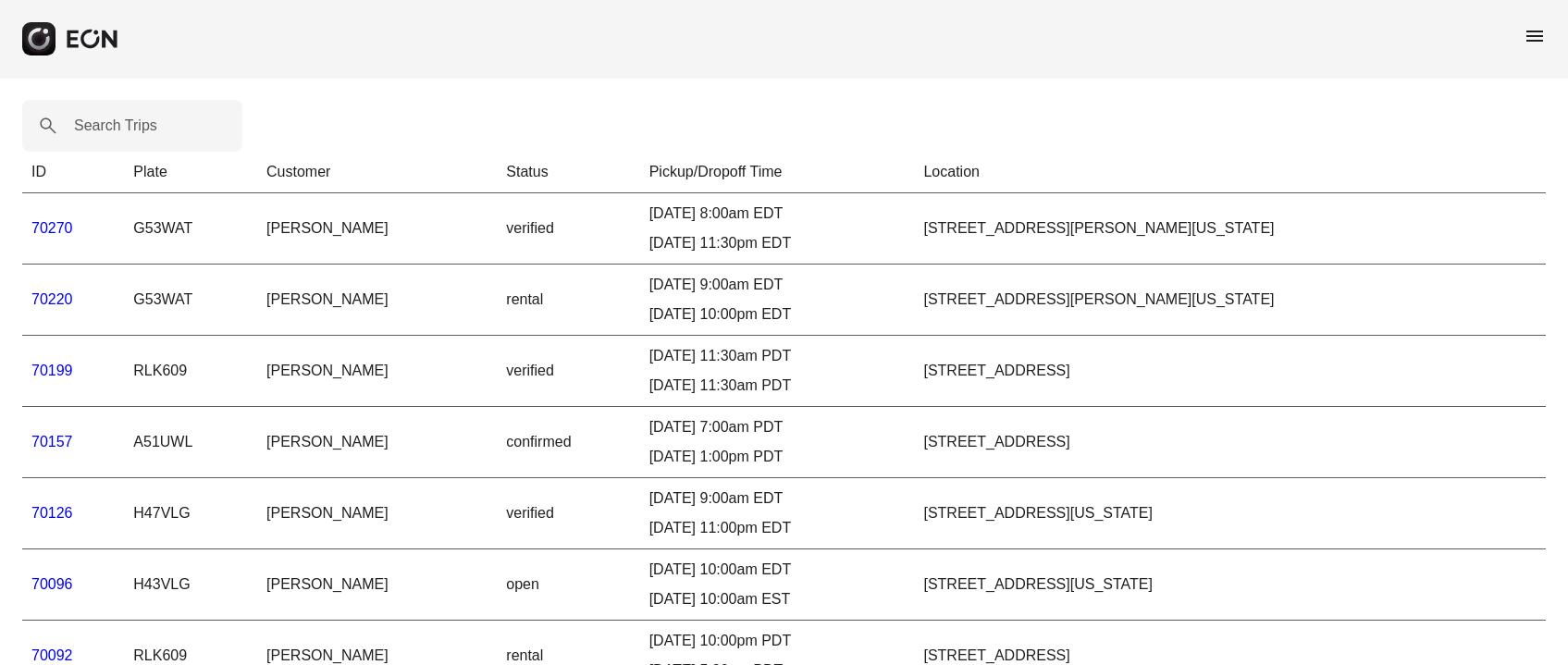
click at [146, 155] on th "Plate" at bounding box center [190, 172] width 133 height 42
click at [154, 137] on Trips "Search Trips" at bounding box center [132, 126] width 220 height 52
paste Trips "*****"
type Trips "*****"
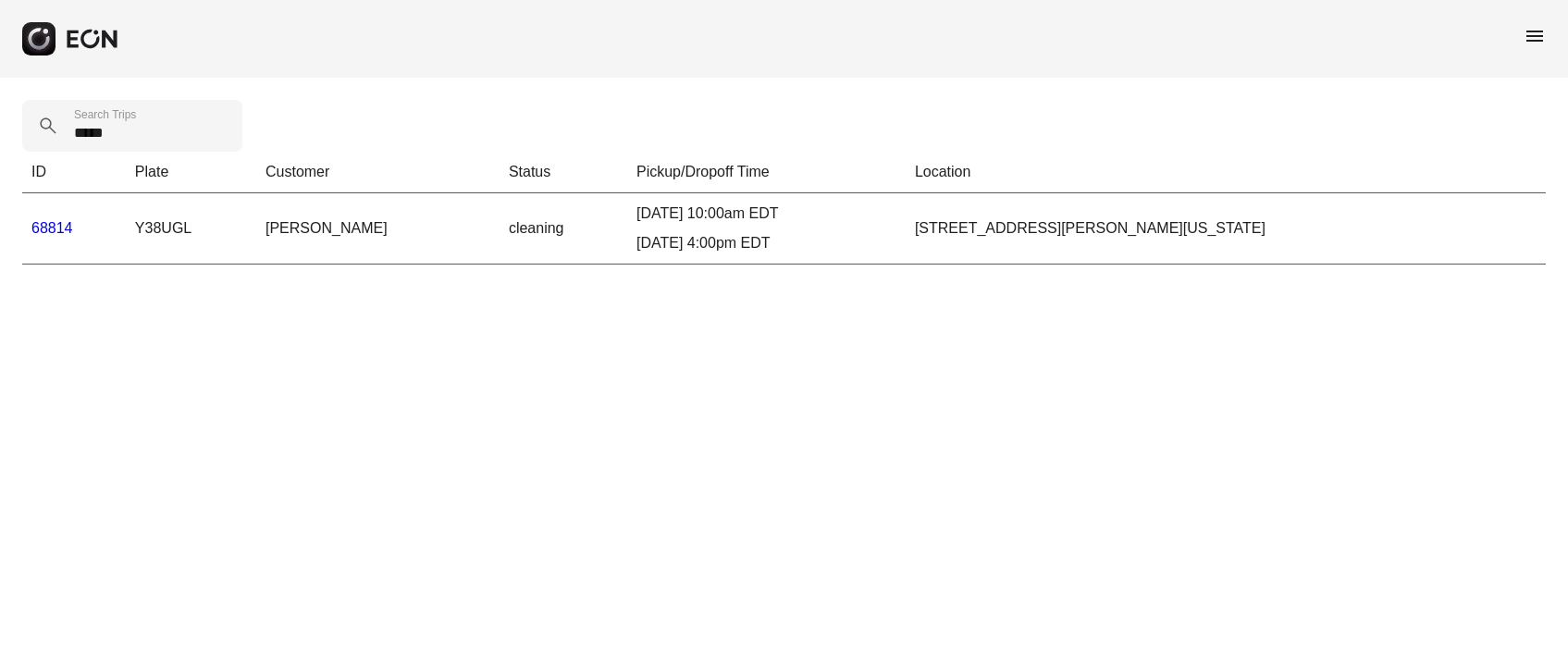
click at [41, 220] on link "68814" at bounding box center [52, 228] width 42 height 15
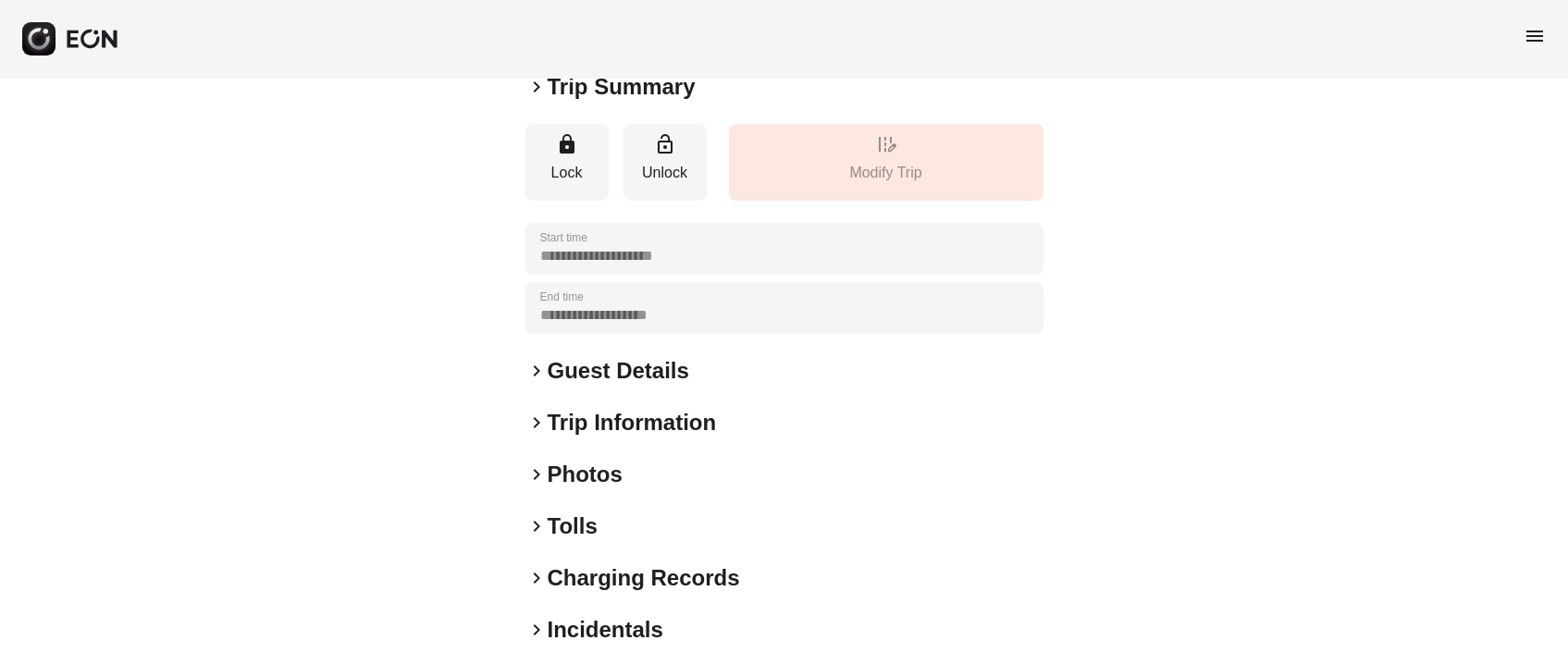
scroll to position [257, 0]
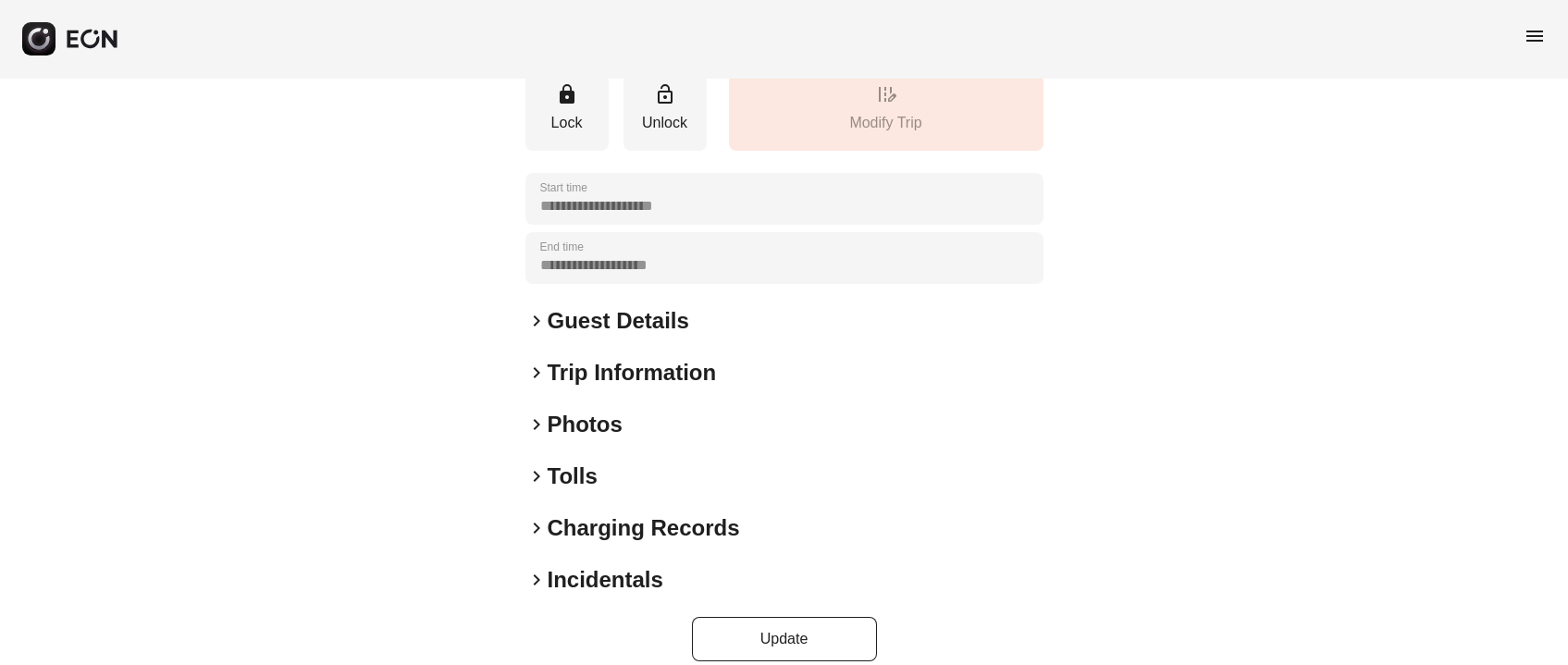
click at [584, 566] on h2 "Incidentals" at bounding box center [605, 580] width 116 height 30
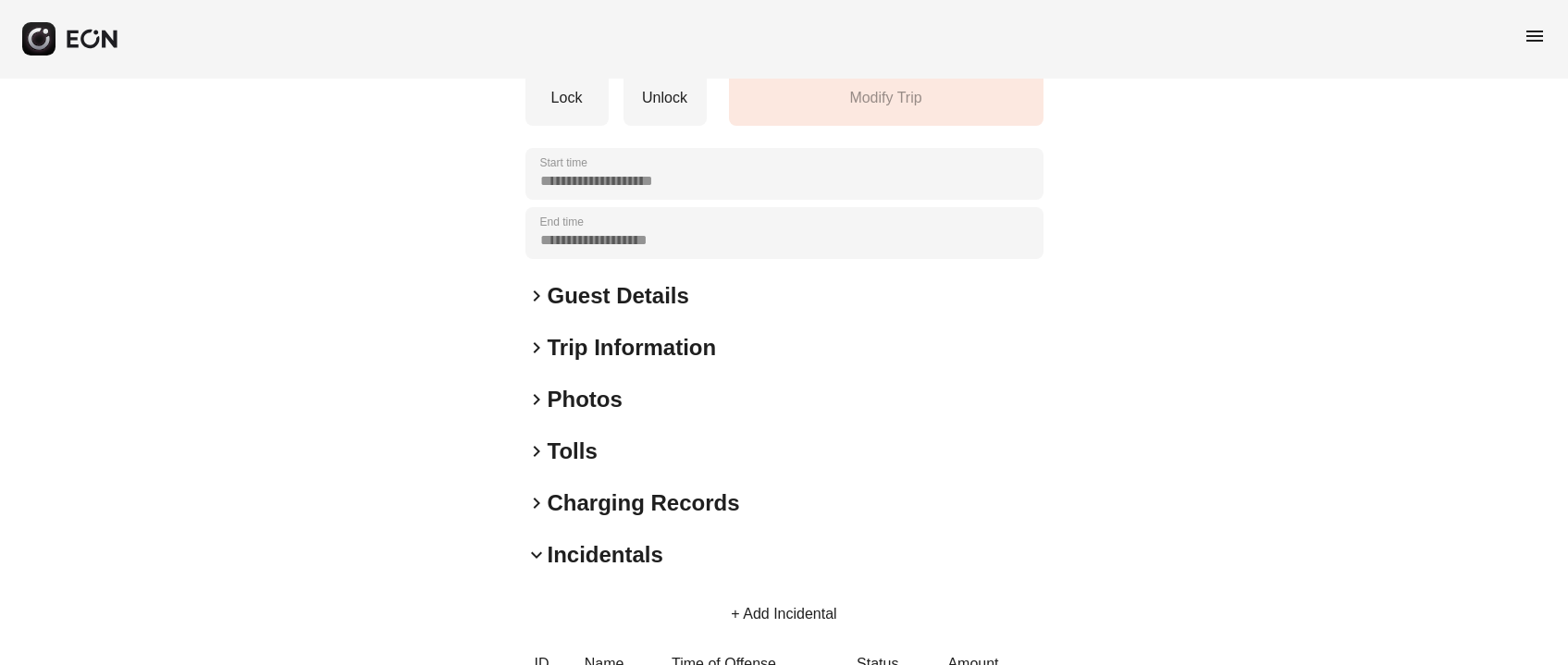
scroll to position [506, 0]
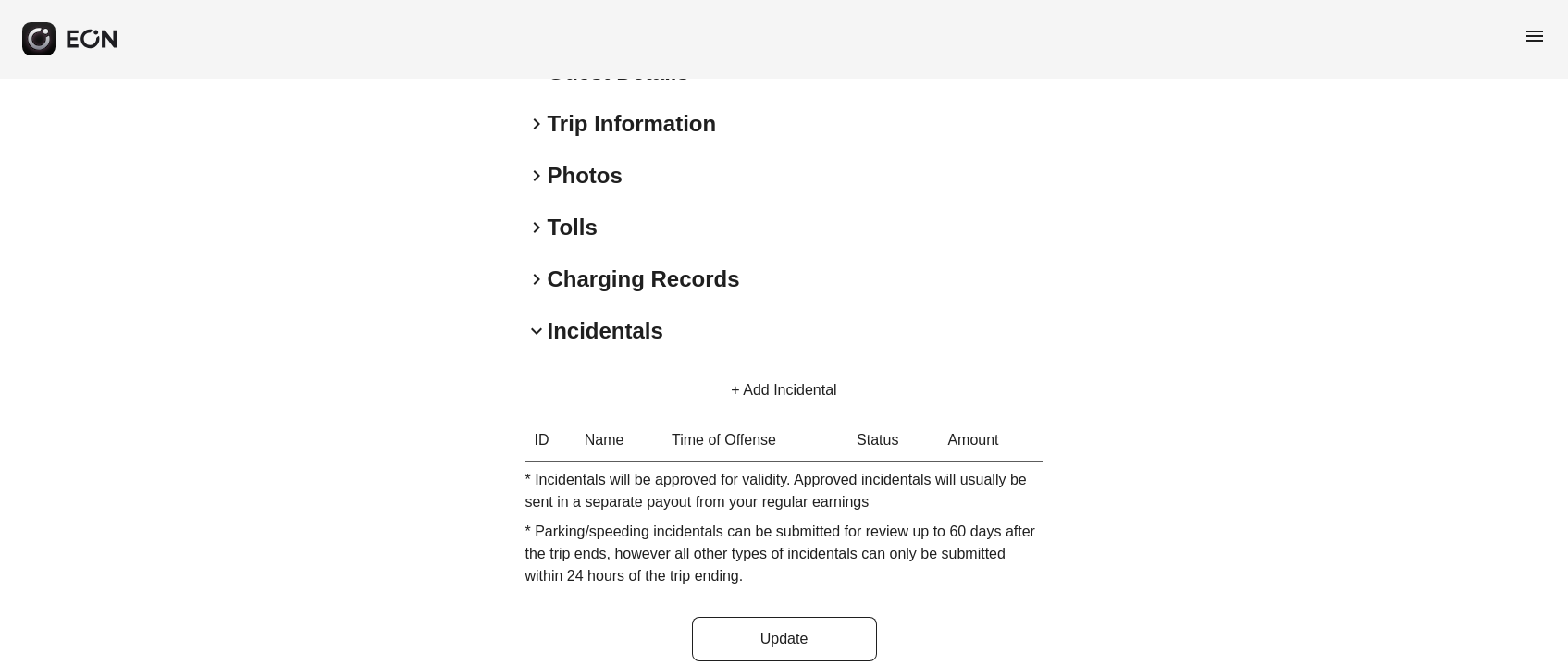
click at [816, 368] on button "+ Add Incidental" at bounding box center [783, 390] width 150 height 44
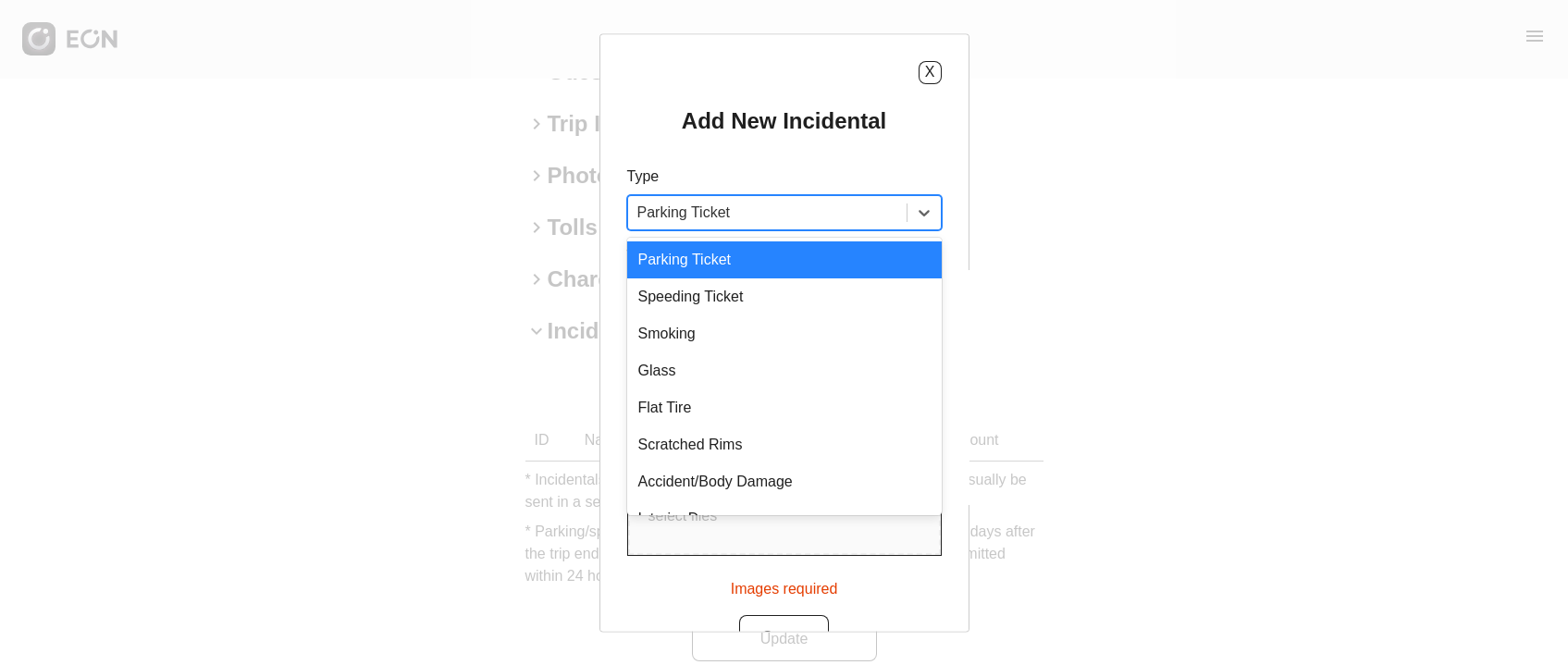
click at [787, 224] on div at bounding box center [767, 212] width 260 height 26
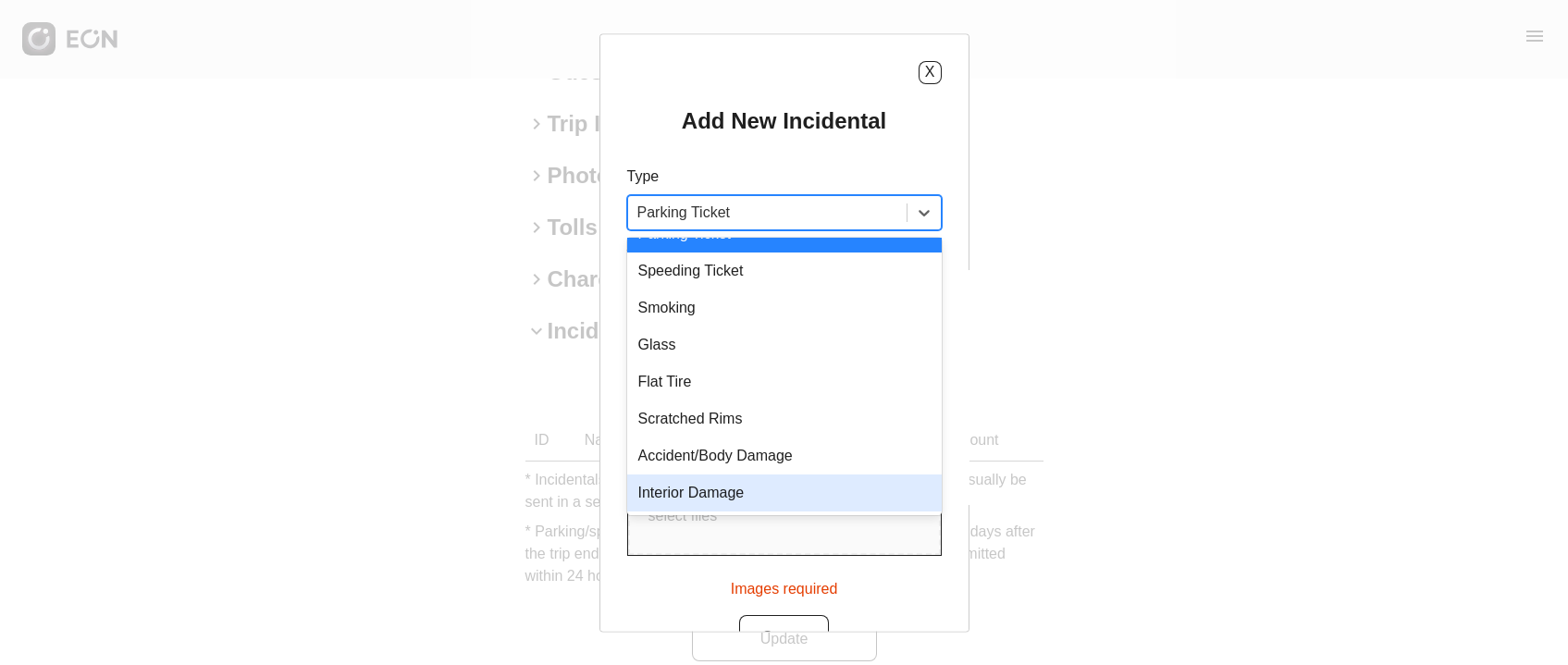
click at [745, 491] on div "Interior Damage" at bounding box center [785, 493] width 315 height 37
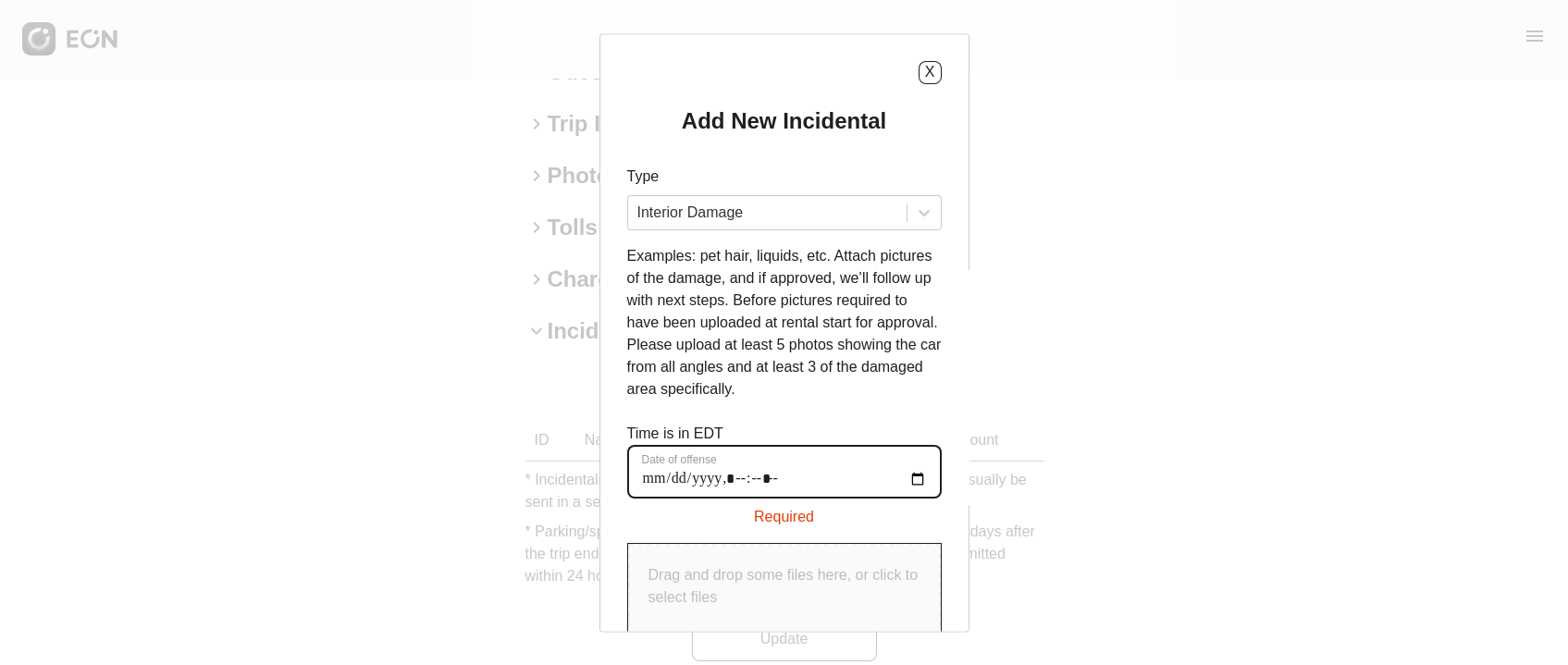
click at [648, 474] on offense "Date of offense" at bounding box center [785, 472] width 315 height 54
type offense "**********"
click at [743, 485] on offense "Date of offense" at bounding box center [785, 472] width 315 height 54
type offense "**********"
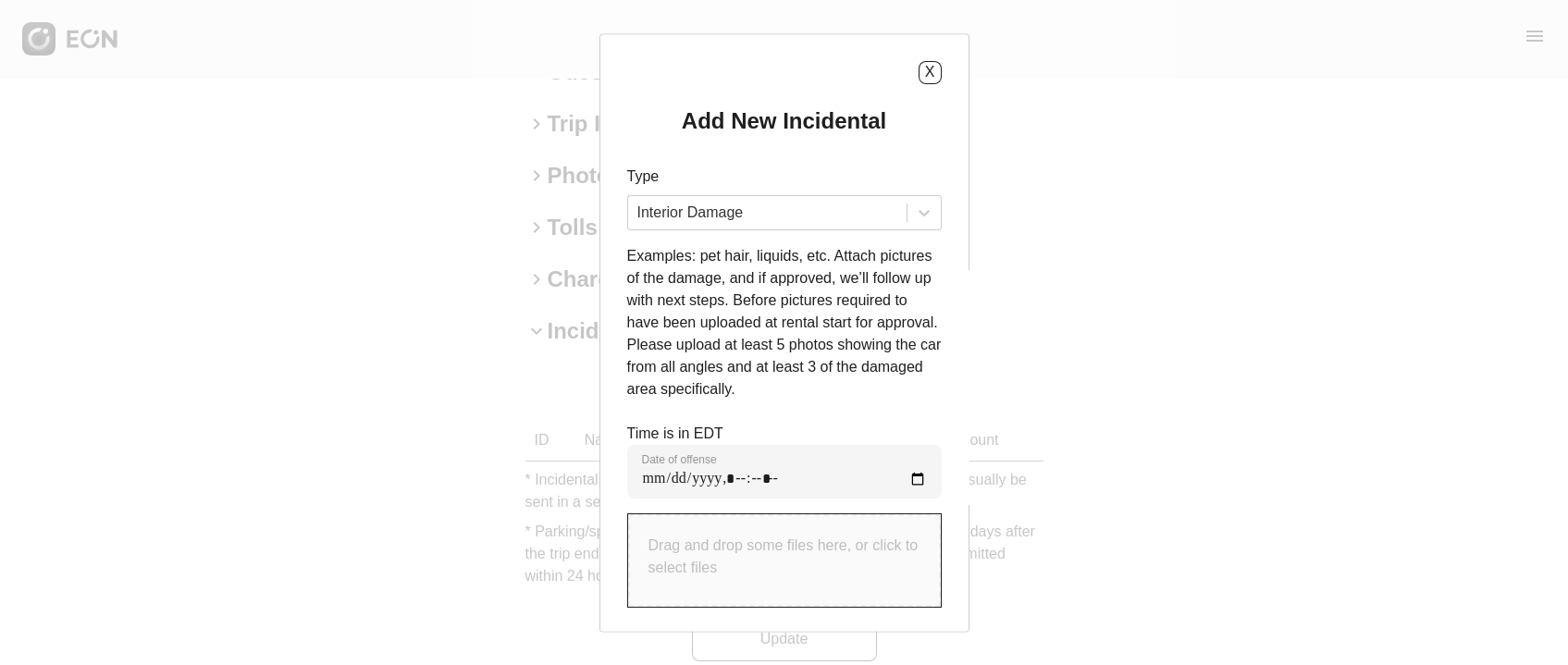
click at [787, 562] on p "Drag and drop some files here, or click to select files" at bounding box center [785, 557] width 272 height 44
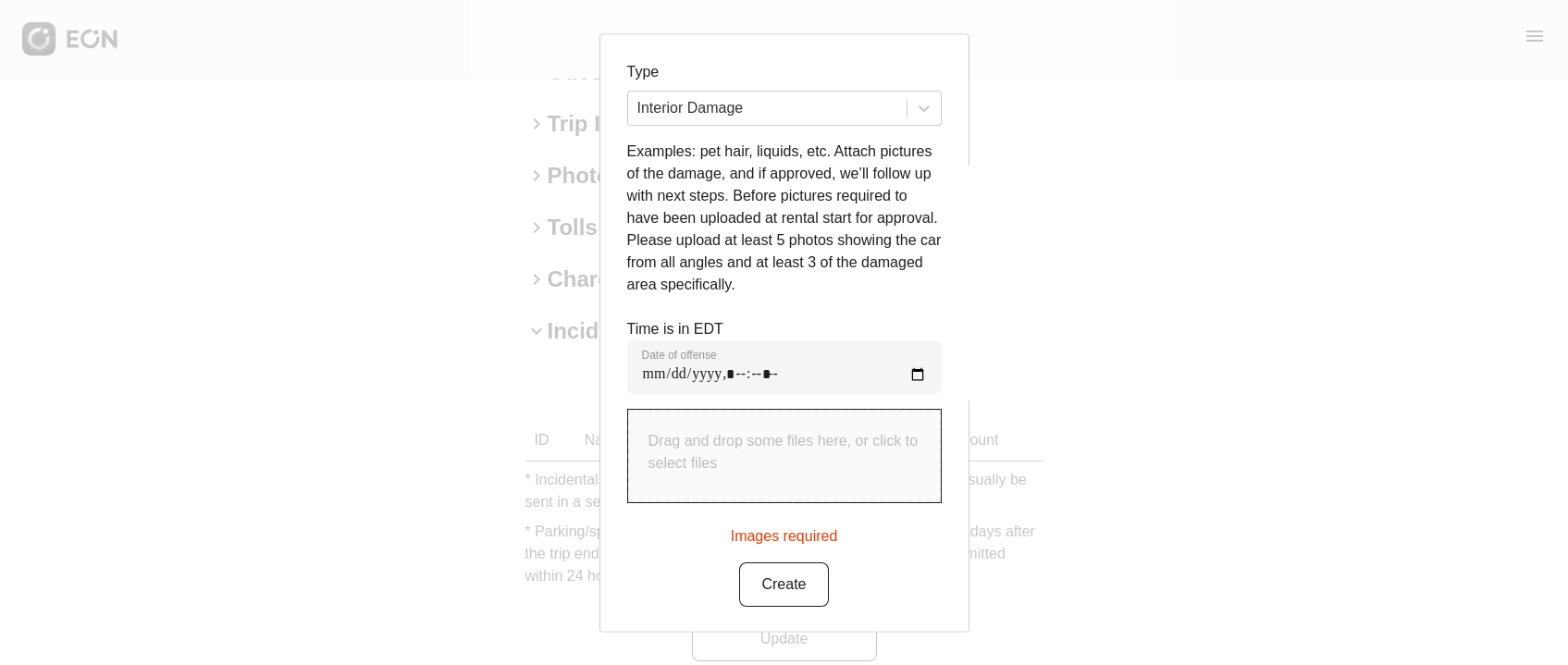
scroll to position [105, 0]
type input "**********"
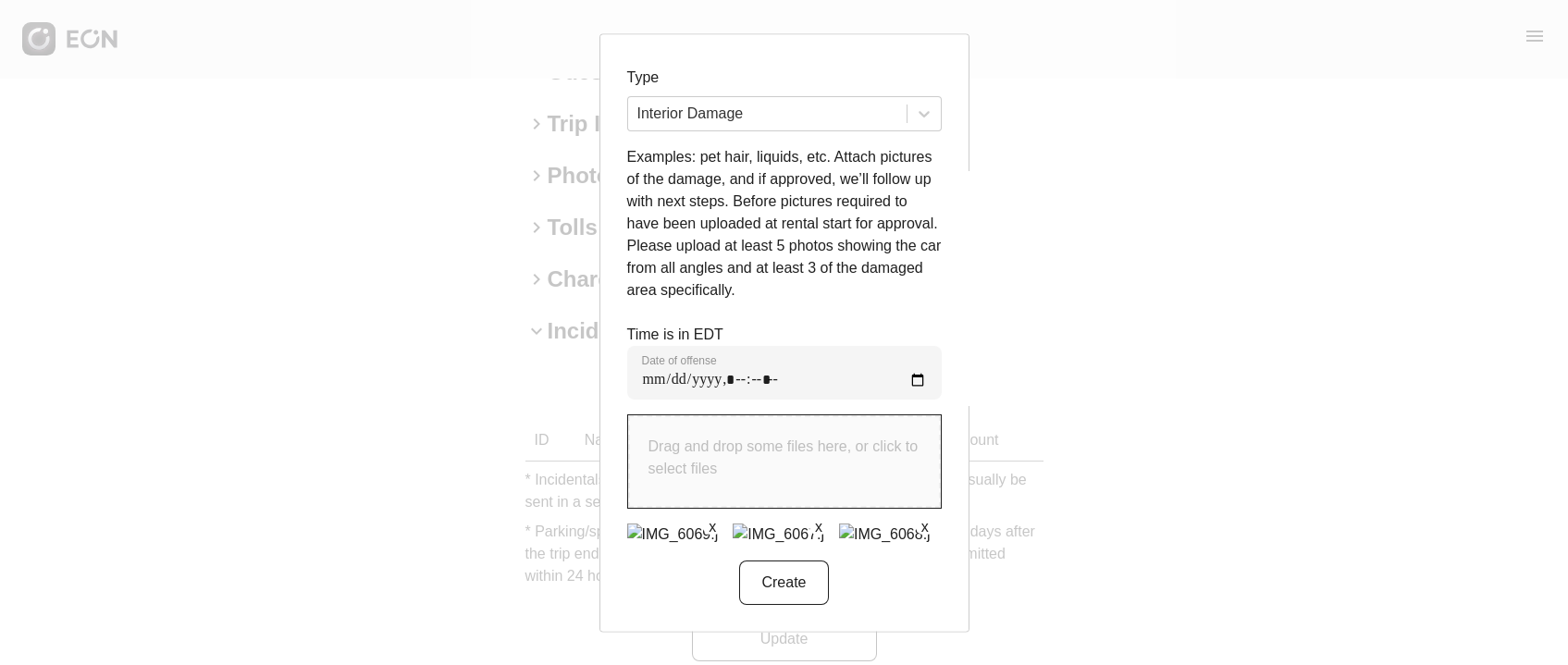
scroll to position [138, 0]
click at [733, 524] on img at bounding box center [778, 533] width 92 height 22
click at [839, 522] on img at bounding box center [884, 533] width 92 height 22
click at [792, 584] on button "Create" at bounding box center [784, 582] width 89 height 44
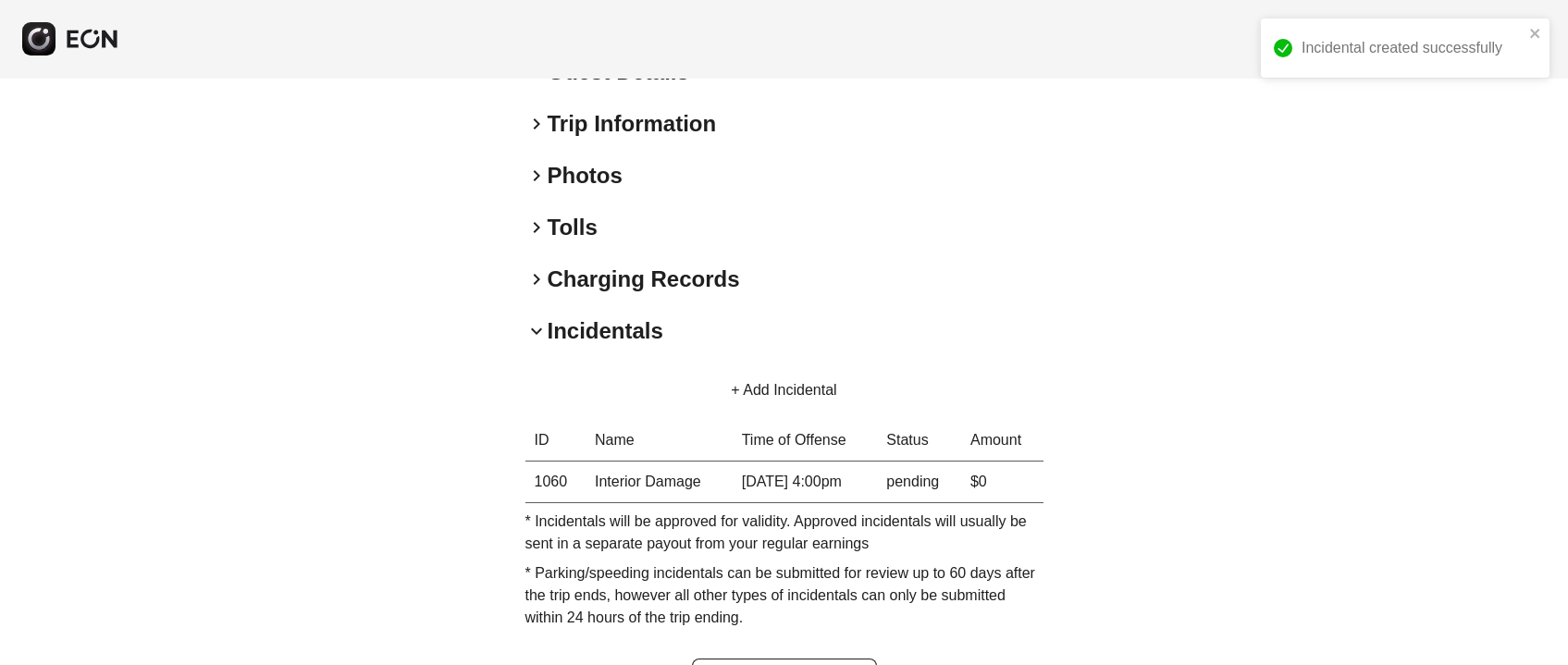
click at [557, 461] on th "1060" at bounding box center [555, 482] width 60 height 42
copy th "1060"
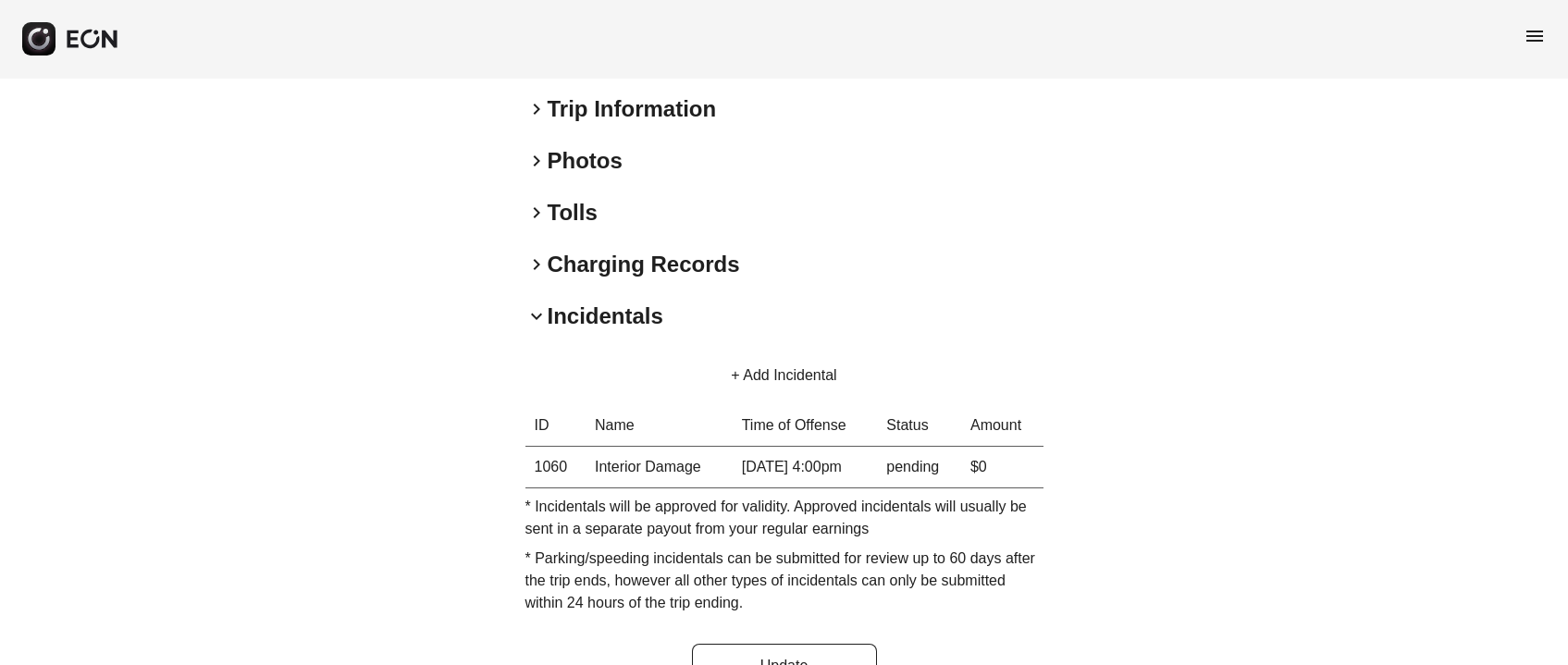
drag, startPoint x: 450, startPoint y: 406, endPoint x: 884, endPoint y: 261, distance: 457.6
click at [872, 265] on div "**********" at bounding box center [784, 136] width 1568 height 1158
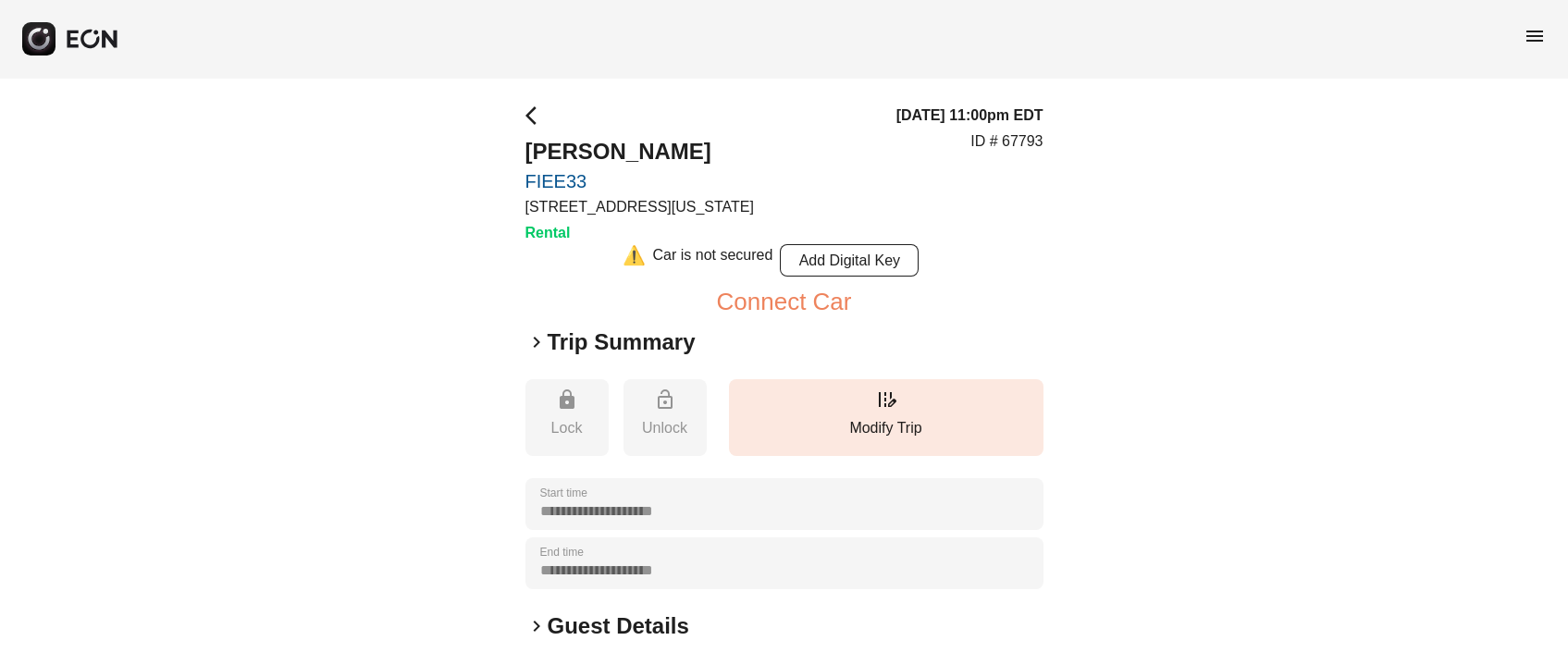
scroll to position [138, 0]
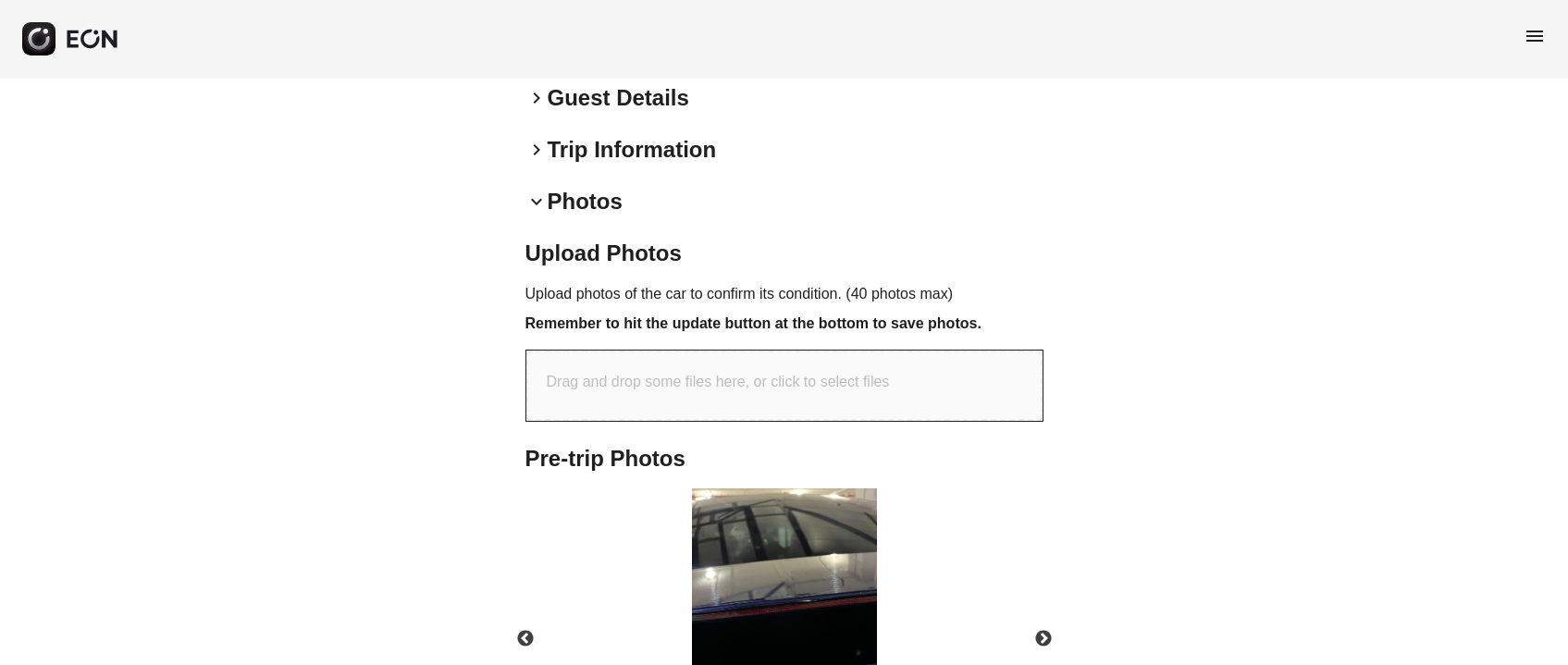
scroll to position [373, 0]
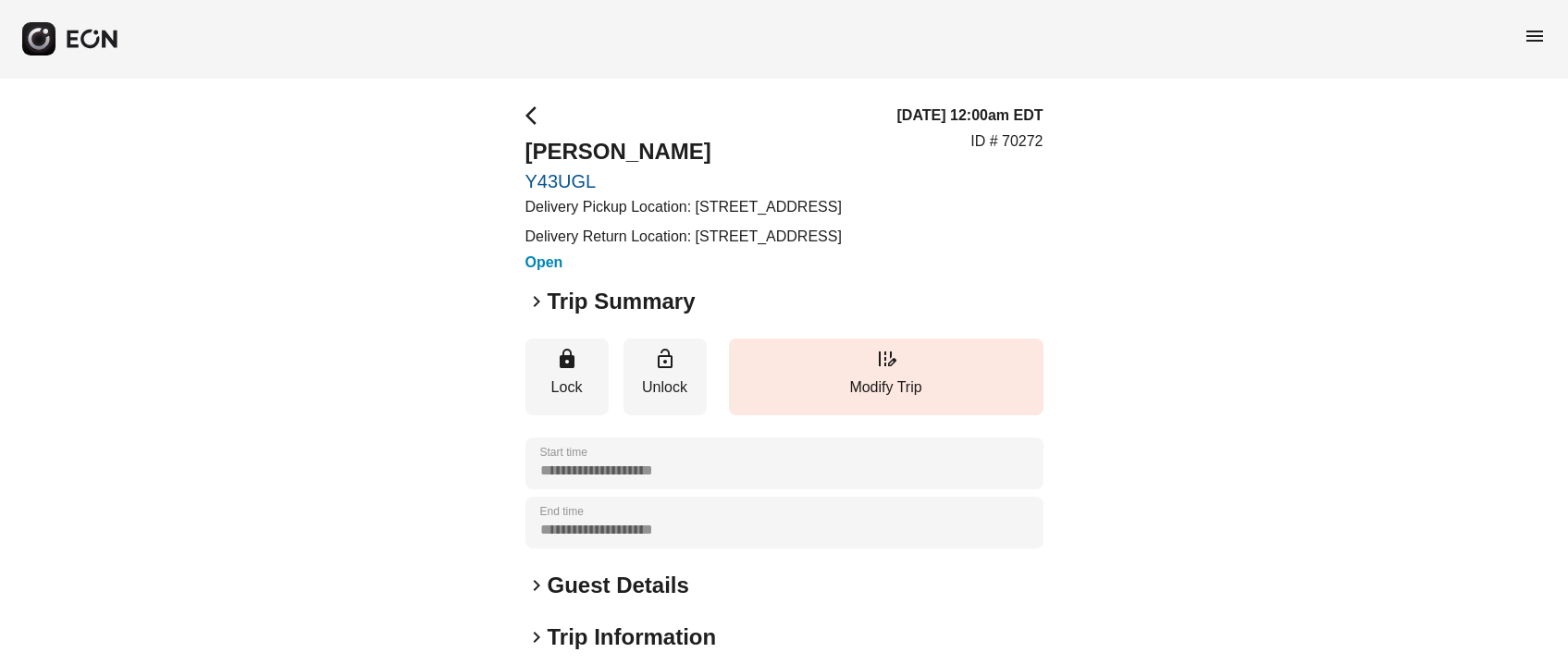
click at [714, 203] on p "Delivery Pickup Location: [STREET_ADDRESS]" at bounding box center [684, 207] width 317 height 22
click at [714, 208] on p "Delivery Pickup Location: [STREET_ADDRESS]" at bounding box center [684, 207] width 317 height 22
drag, startPoint x: 696, startPoint y: 211, endPoint x: 799, endPoint y: 226, distance: 104.1
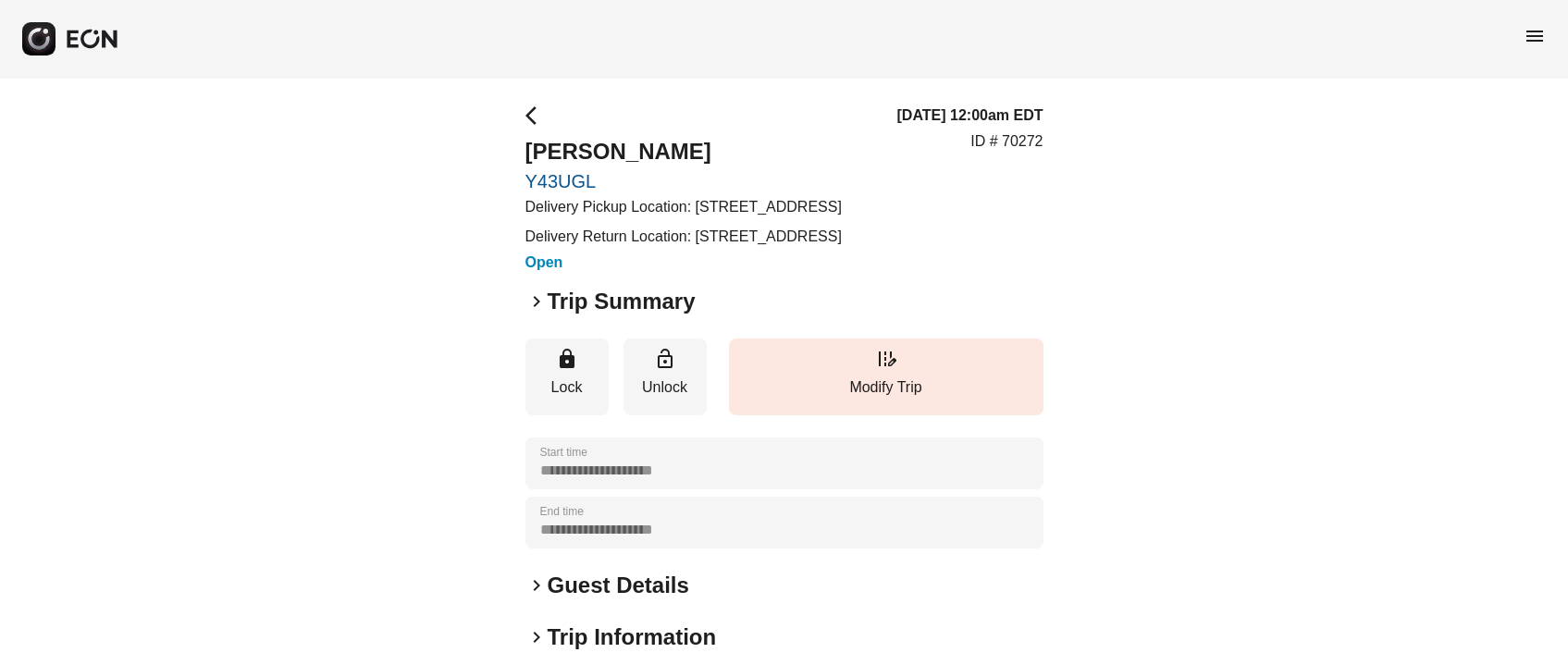
click at [799, 218] on p "Delivery Pickup Location: [STREET_ADDRESS]" at bounding box center [684, 207] width 317 height 22
click at [545, 140] on h2 "[PERSON_NAME]" at bounding box center [684, 152] width 317 height 30
copy h2 "Peilun"
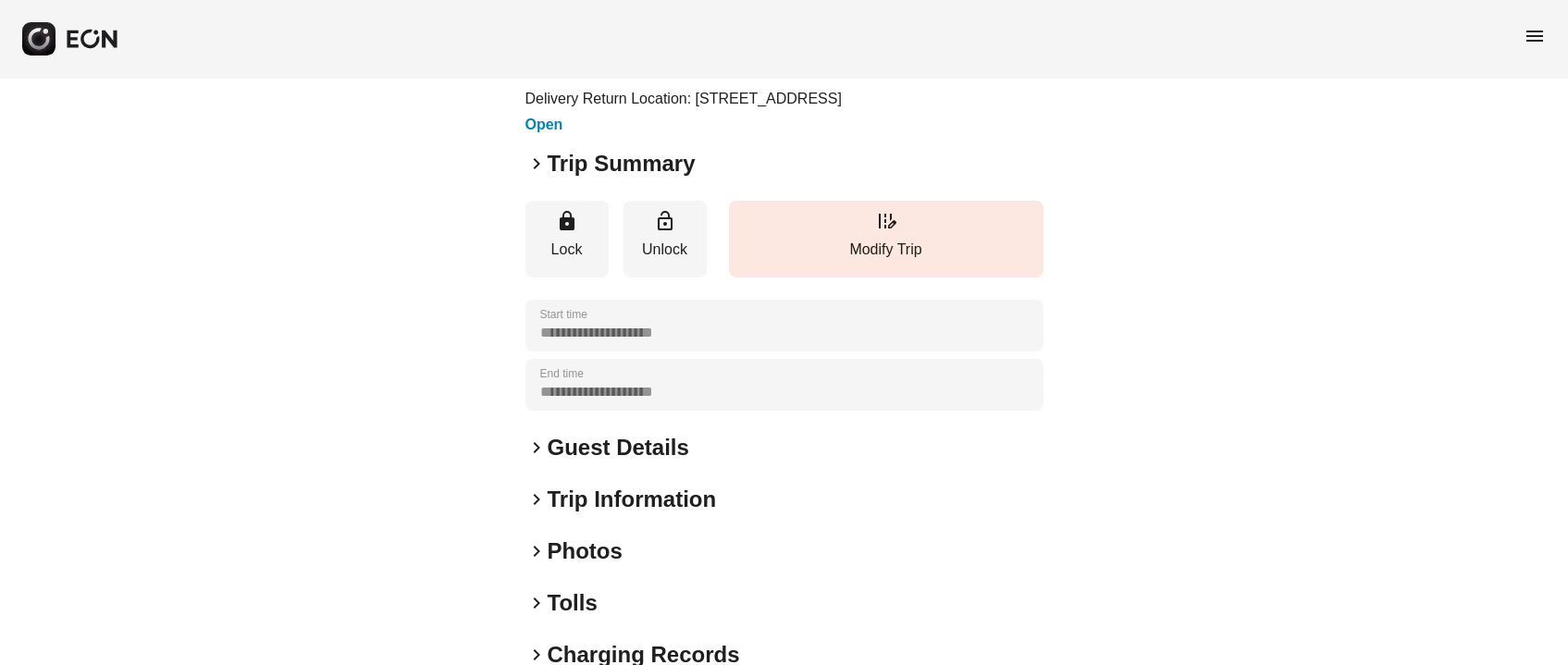
scroll to position [277, 0]
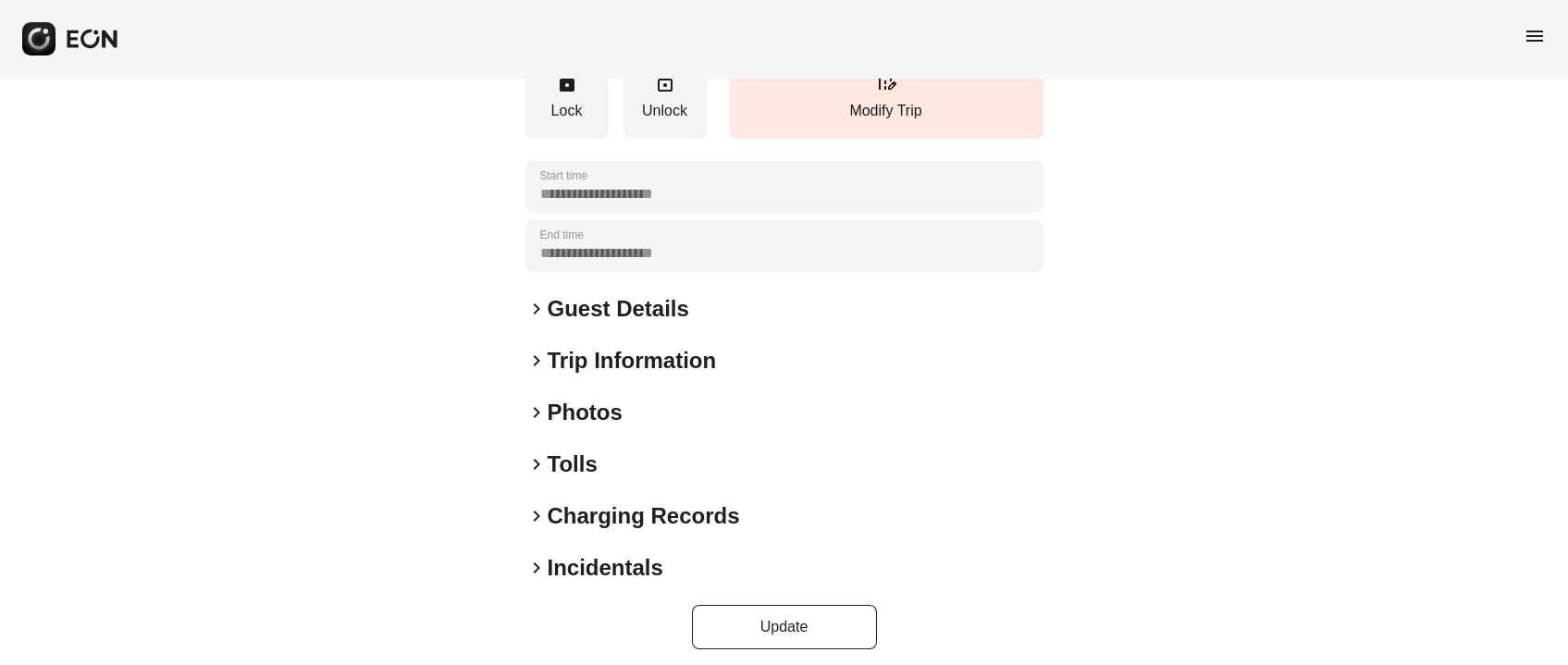
click at [626, 323] on h2 "Guest Details" at bounding box center [618, 309] width 142 height 30
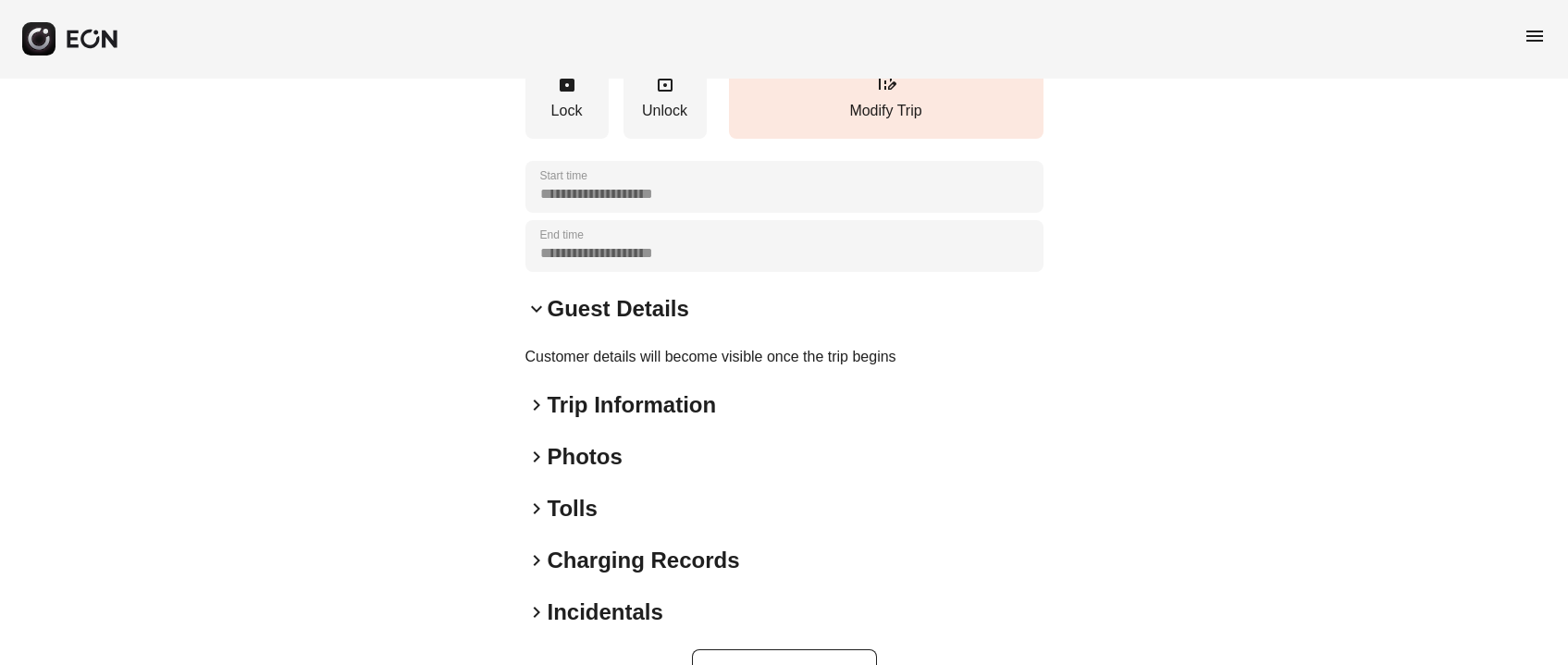
scroll to position [0, 0]
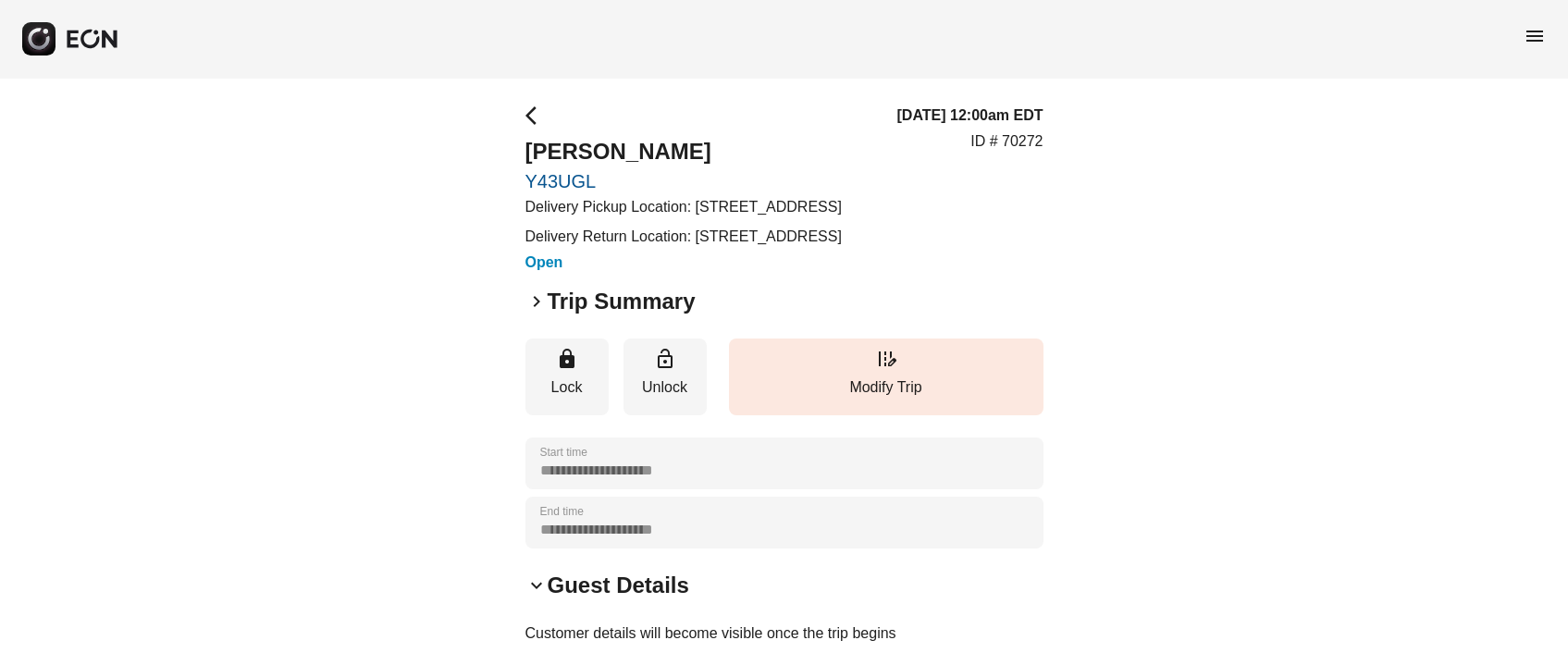
click at [1009, 152] on p "ID # 70272" at bounding box center [1006, 141] width 72 height 22
copy p "70272"
